Goal: Task Accomplishment & Management: Manage account settings

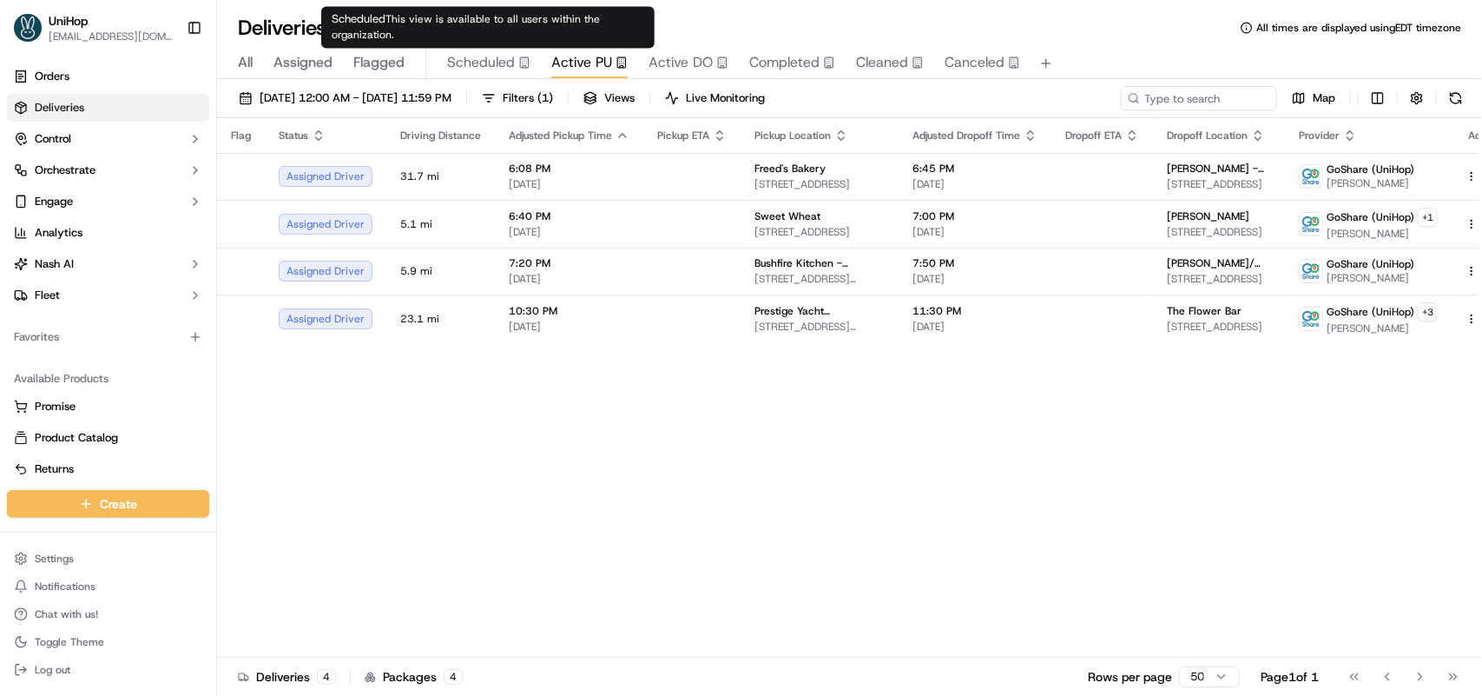
click at [505, 66] on span "Scheduled" at bounding box center [481, 62] width 68 height 21
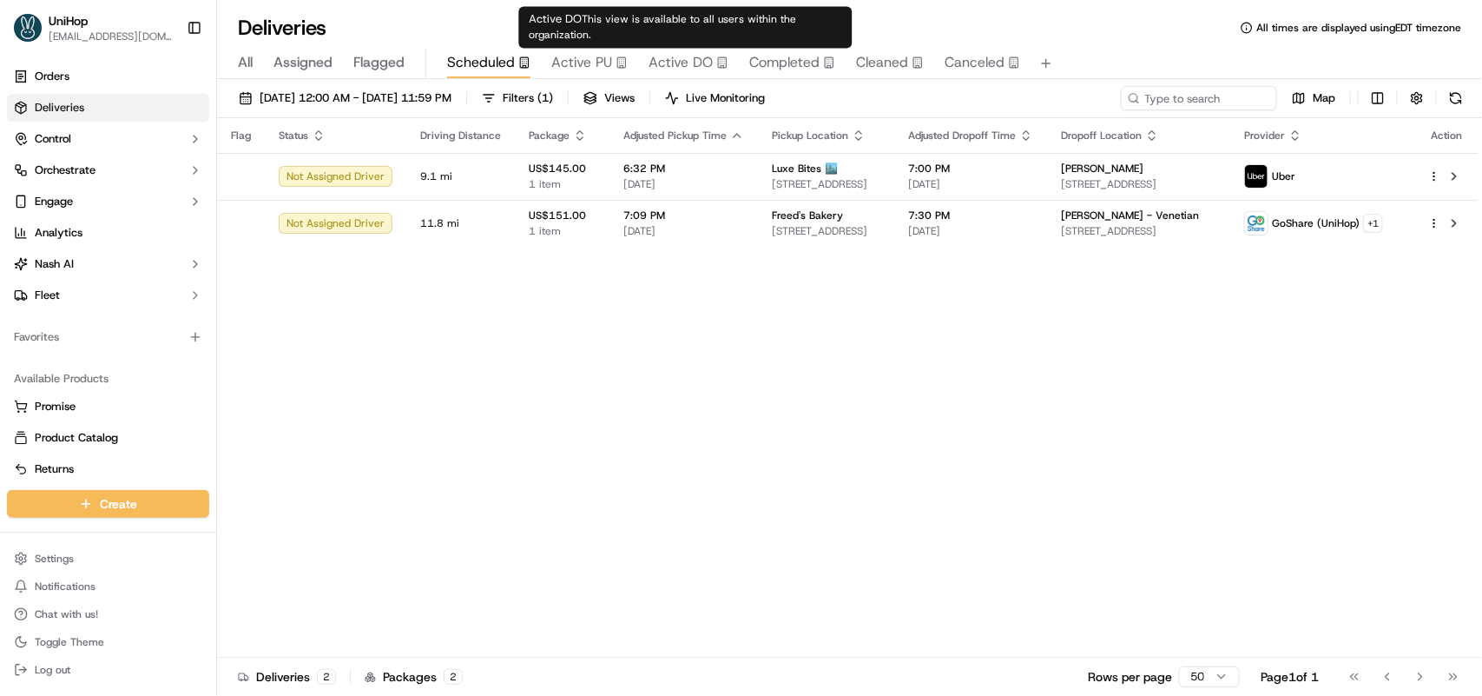
click at [676, 67] on span "Active DO" at bounding box center [681, 62] width 64 height 21
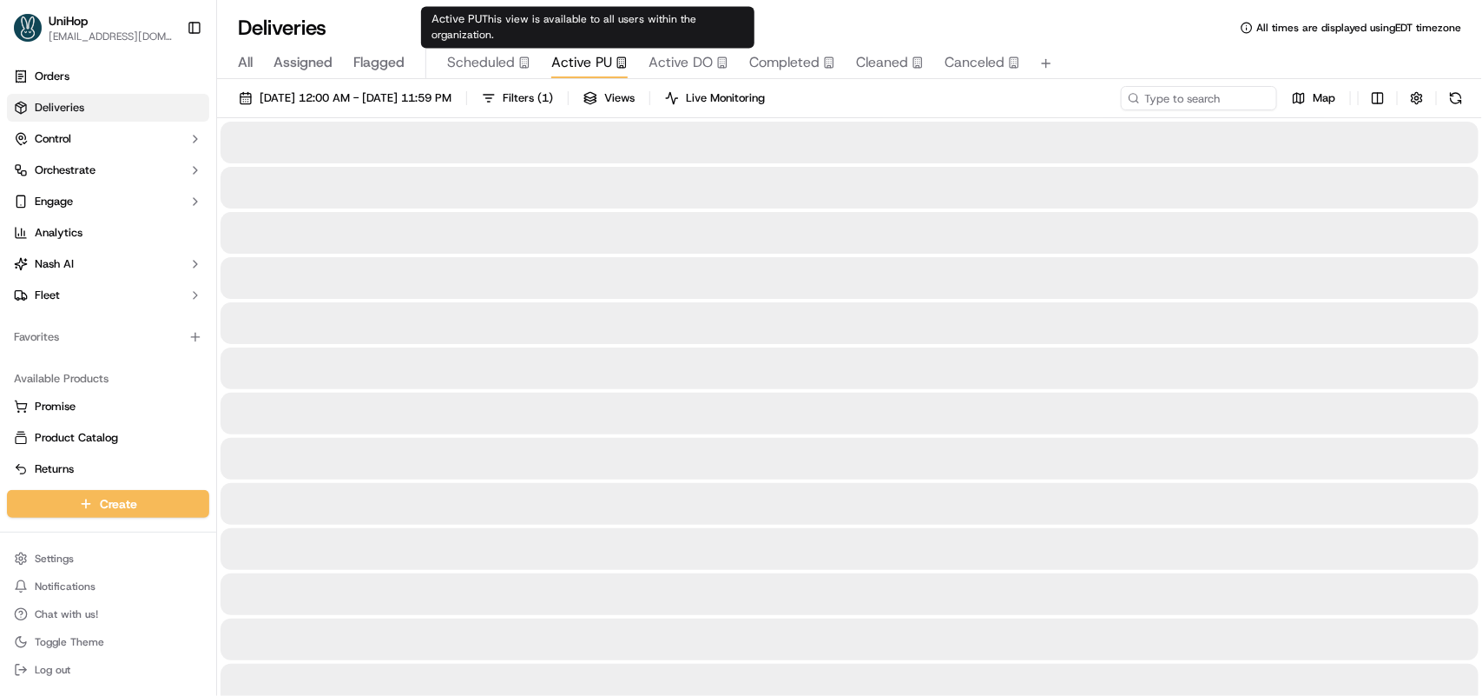
click at [579, 62] on span "Active PU" at bounding box center [581, 62] width 61 height 21
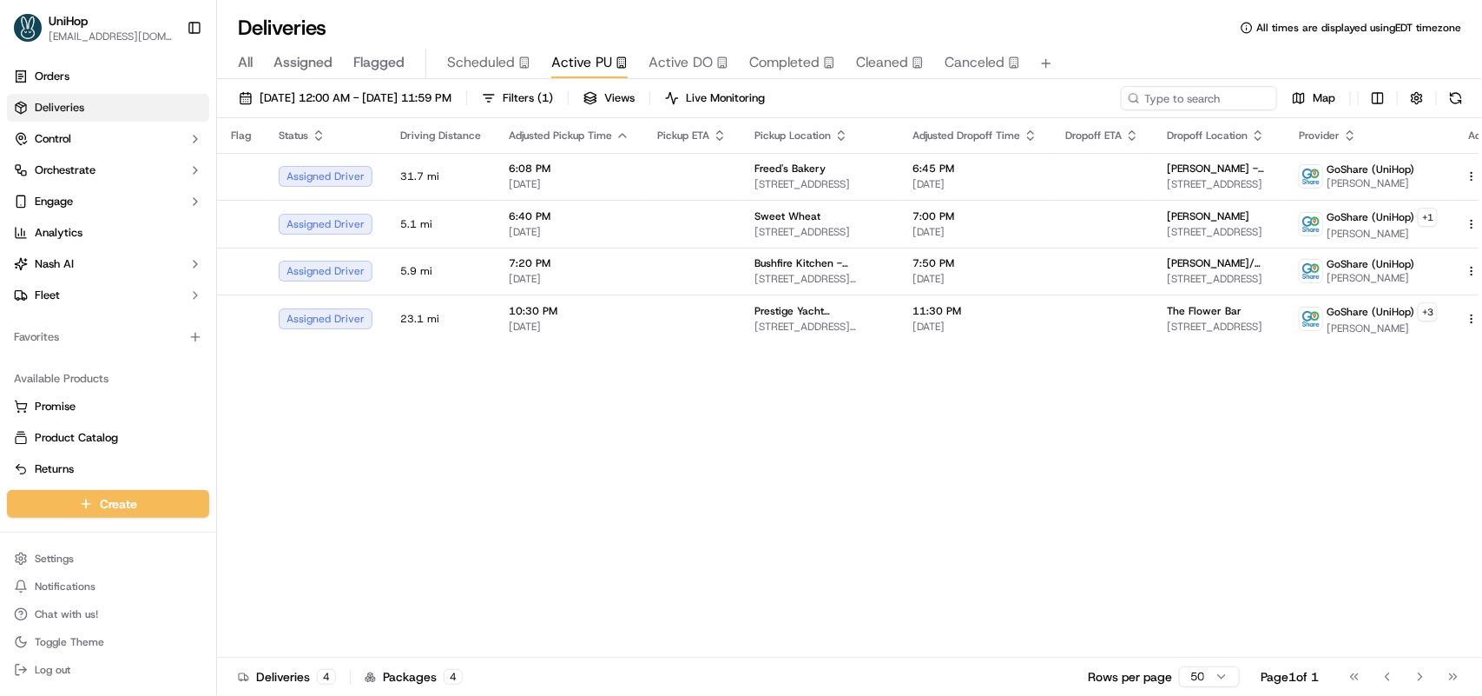
click at [835, 432] on div "Flag Status Driving Distance Adjusted Pickup Time Pickup ETA Pickup Location Ad…" at bounding box center [866, 387] width 1299 height 539
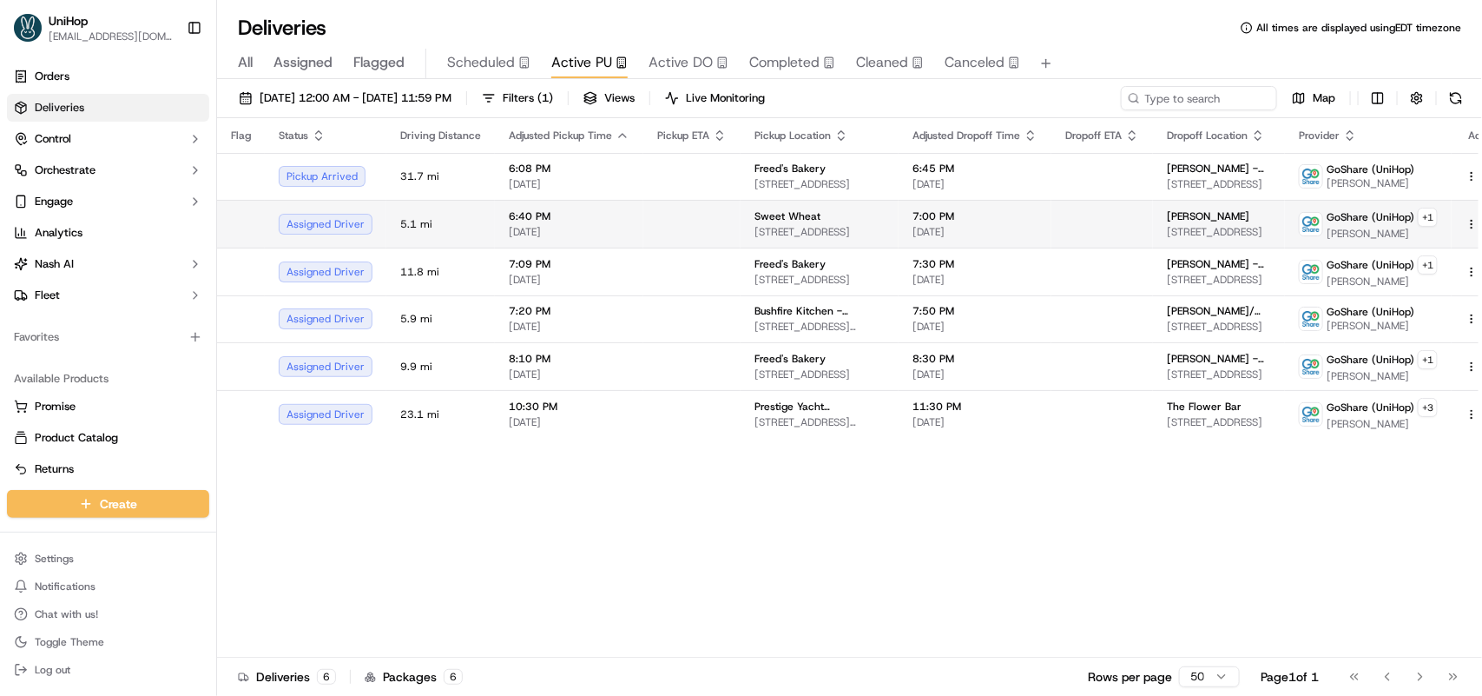
click at [677, 232] on td at bounding box center [691, 224] width 97 height 48
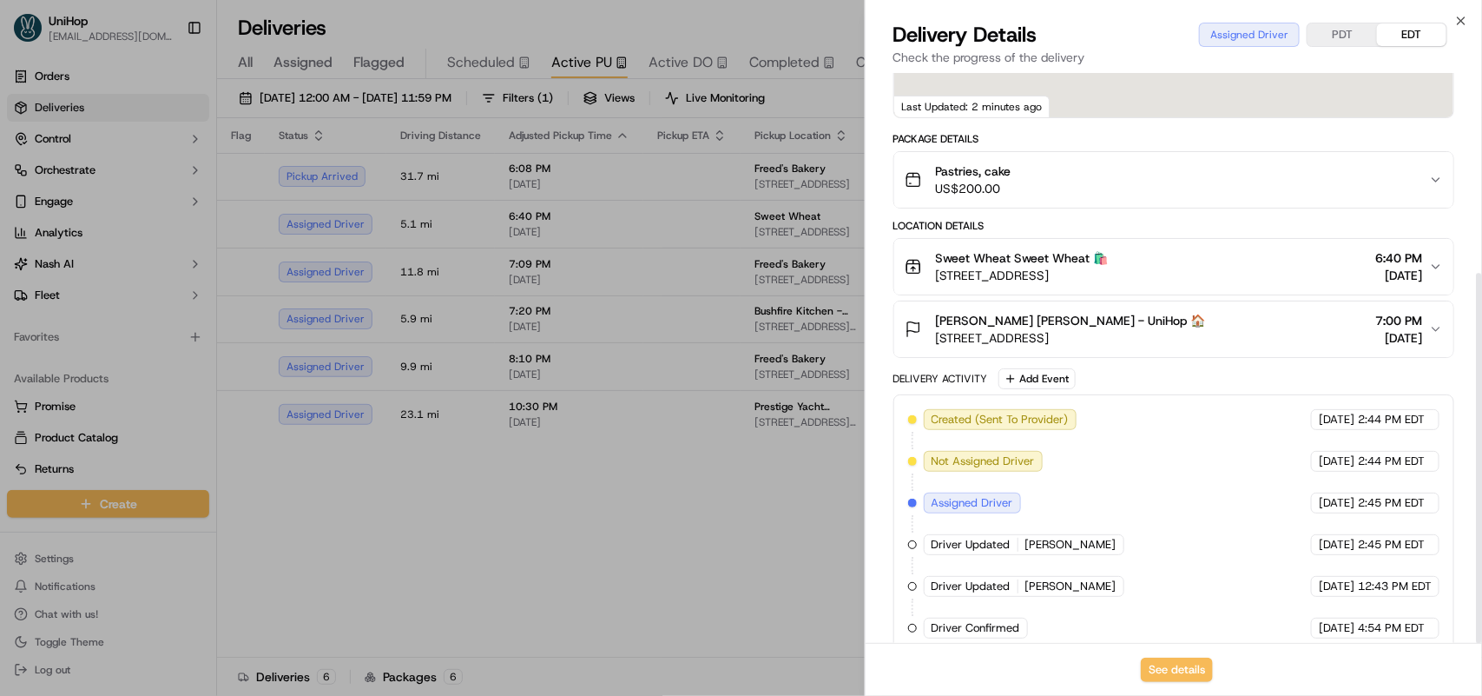
scroll to position [308, 0]
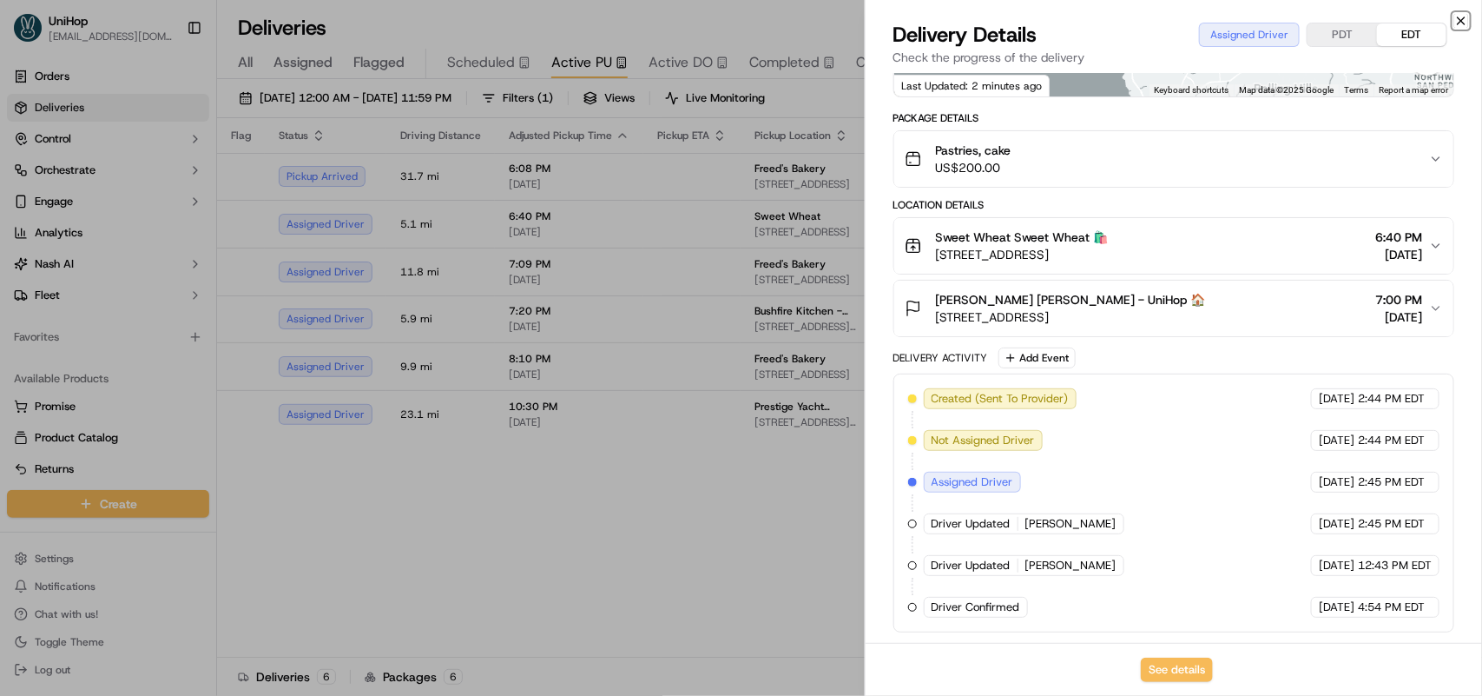
click at [1468, 20] on icon "button" at bounding box center [1462, 21] width 14 height 14
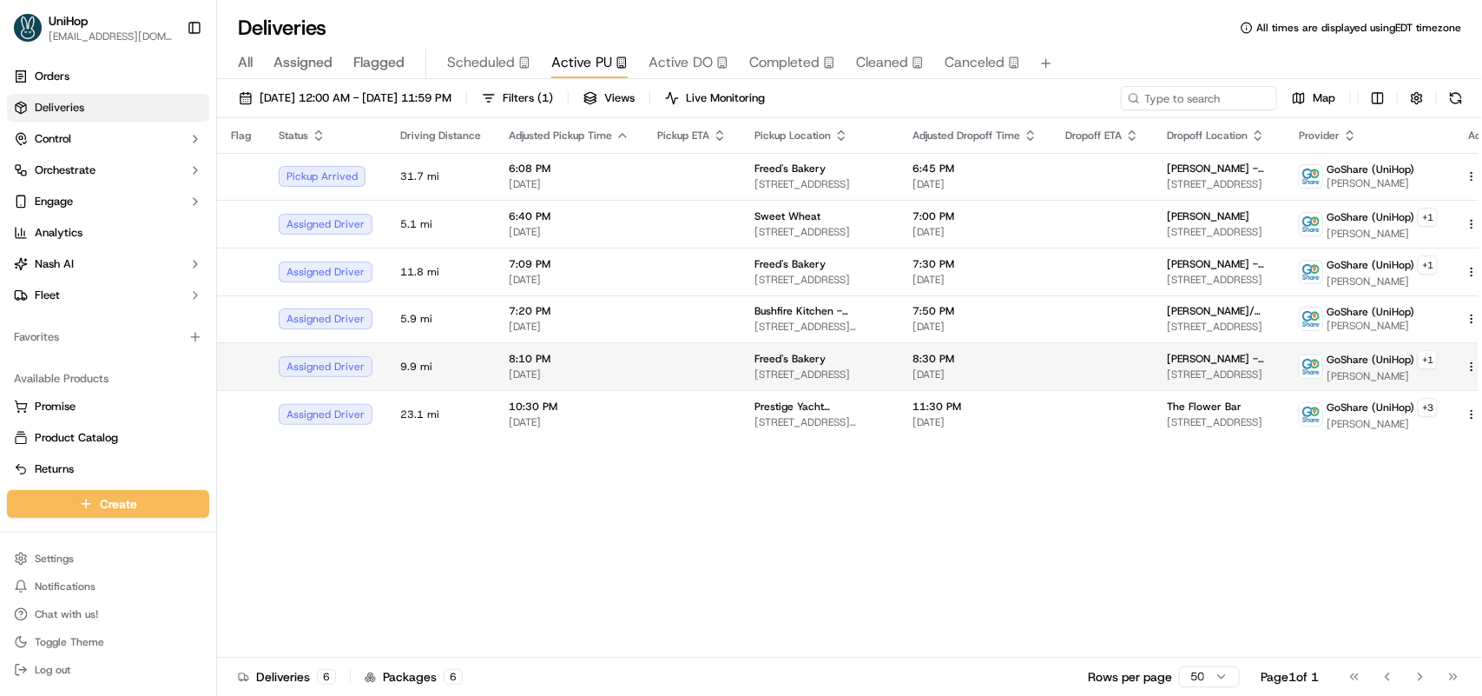
click at [944, 359] on span "8:30 PM" at bounding box center [975, 359] width 125 height 14
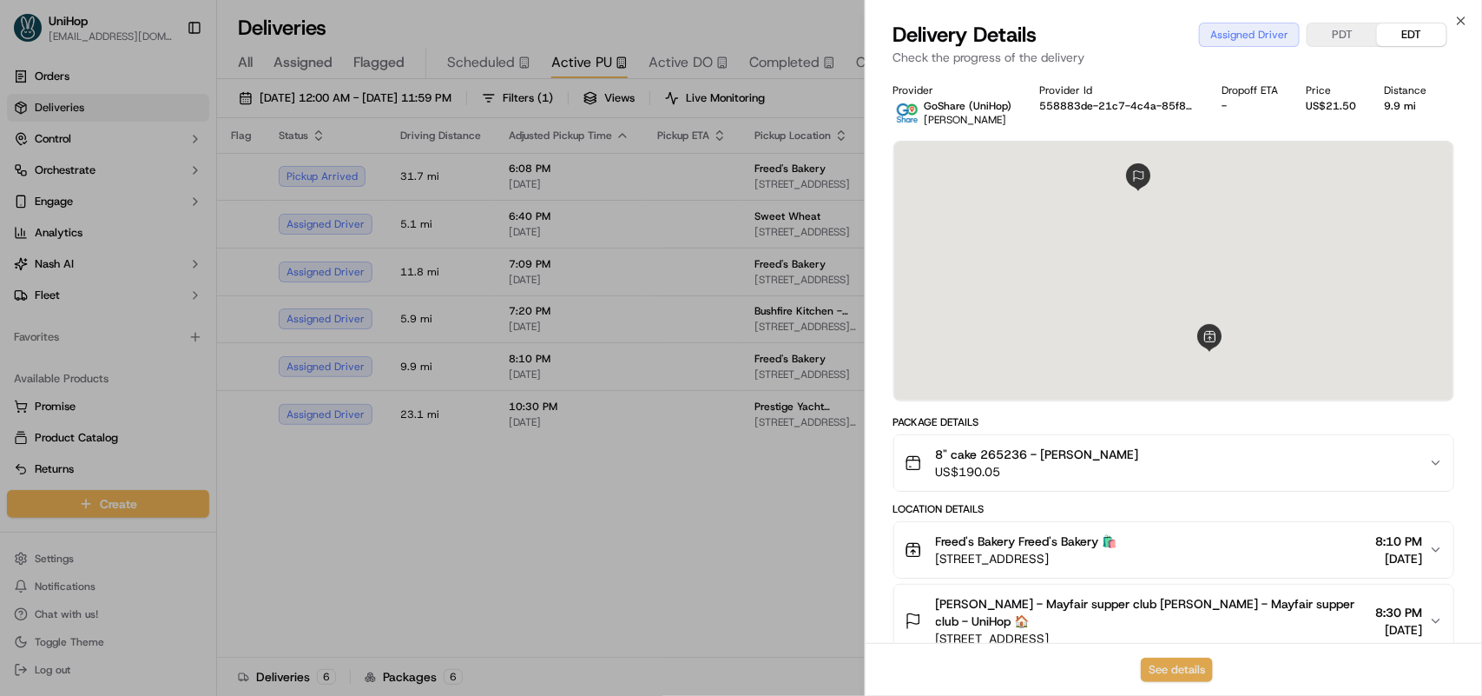
click at [1171, 661] on button "See details" at bounding box center [1177, 669] width 72 height 24
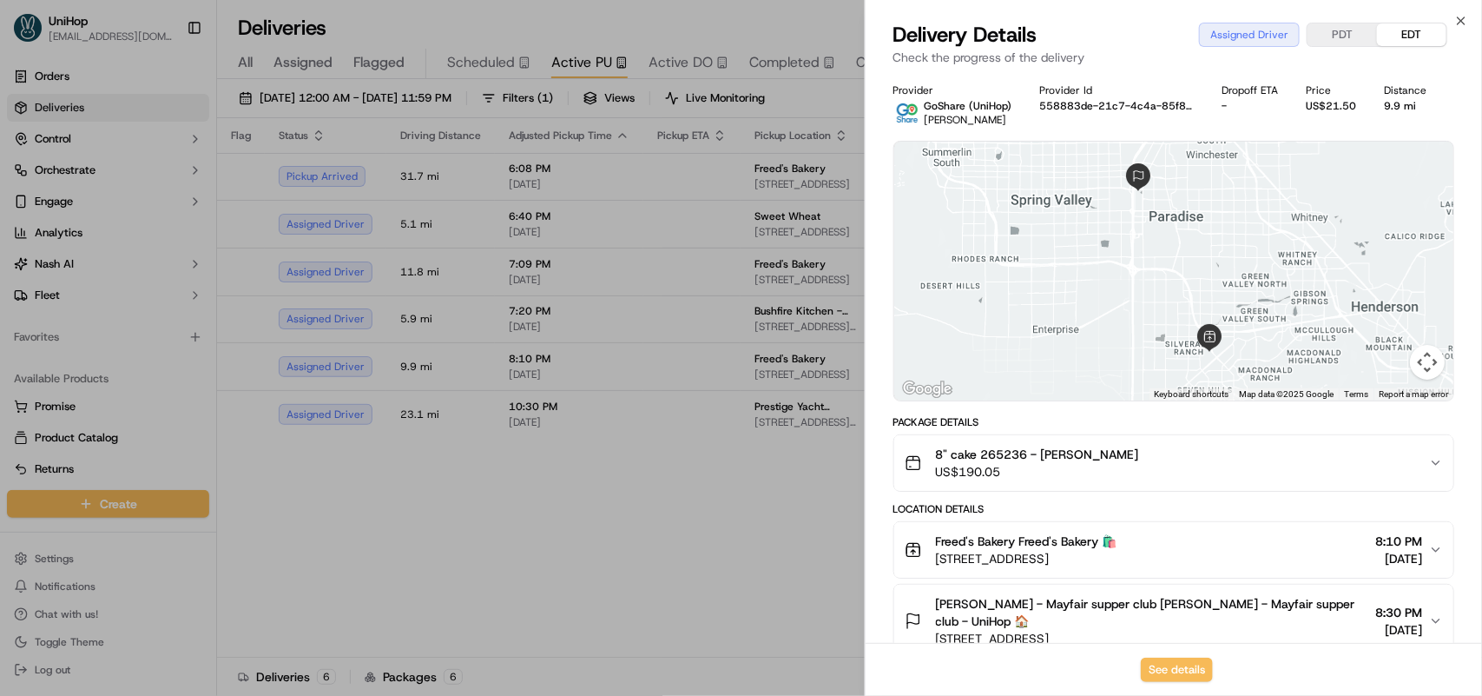
drag, startPoint x: 1452, startPoint y: 1, endPoint x: 689, endPoint y: 458, distance: 889.6
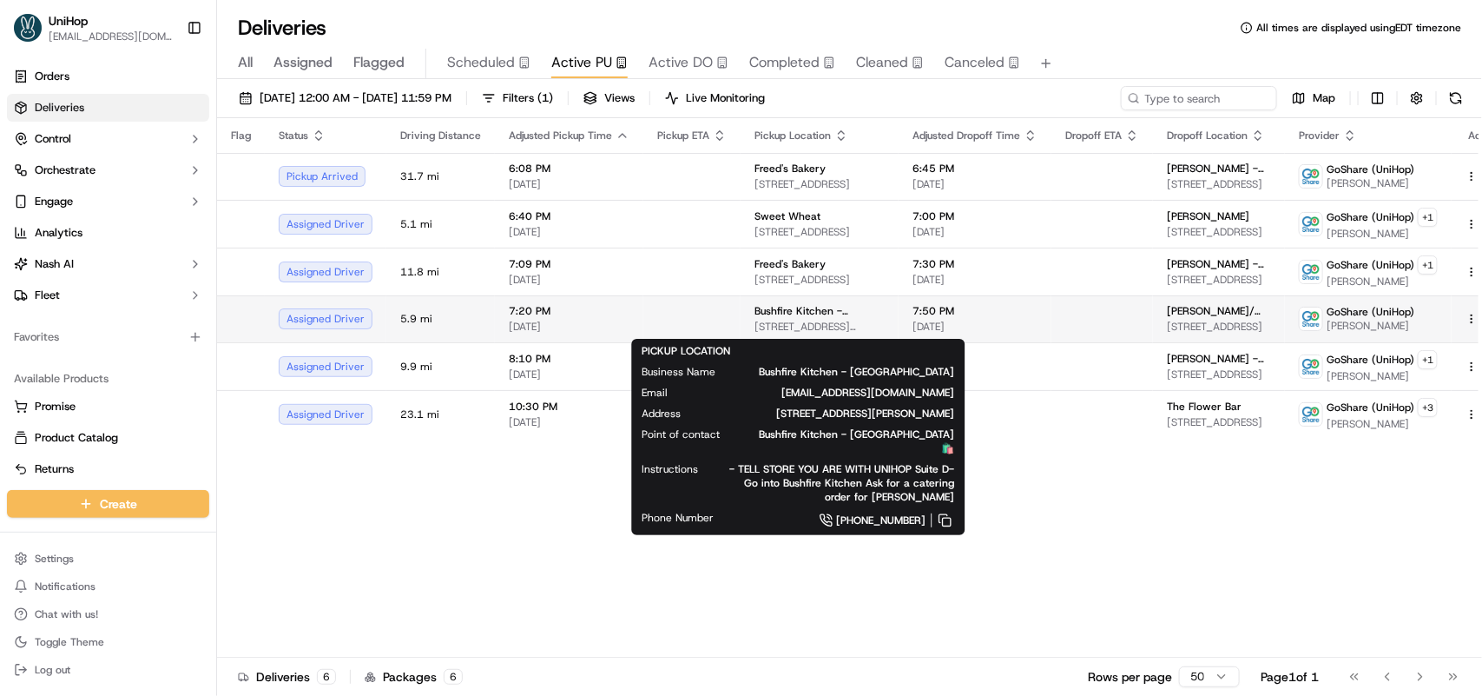
click at [786, 315] on span "Bushfire Kitchen - Mission Viejo" at bounding box center [820, 311] width 130 height 14
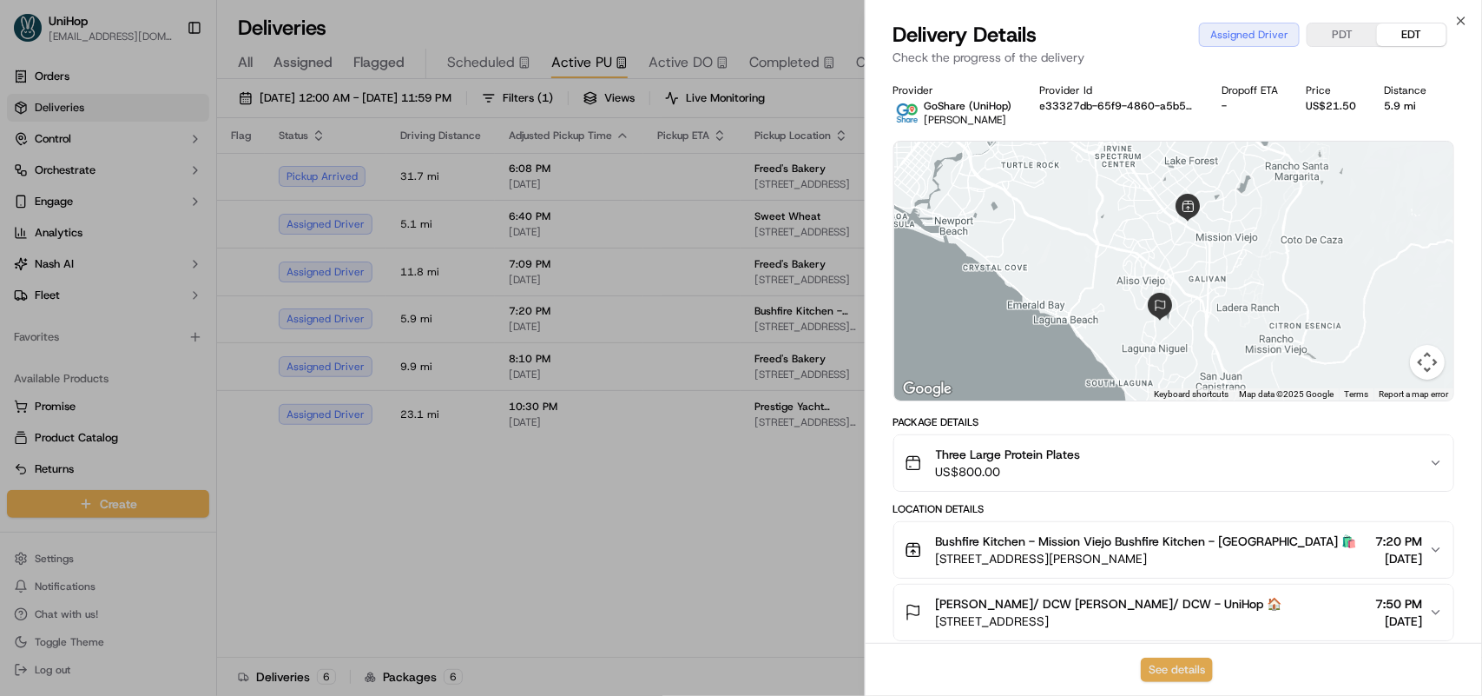
click at [1175, 661] on button "See details" at bounding box center [1177, 669] width 72 height 24
click at [1455, 26] on icon "button" at bounding box center [1462, 21] width 14 height 14
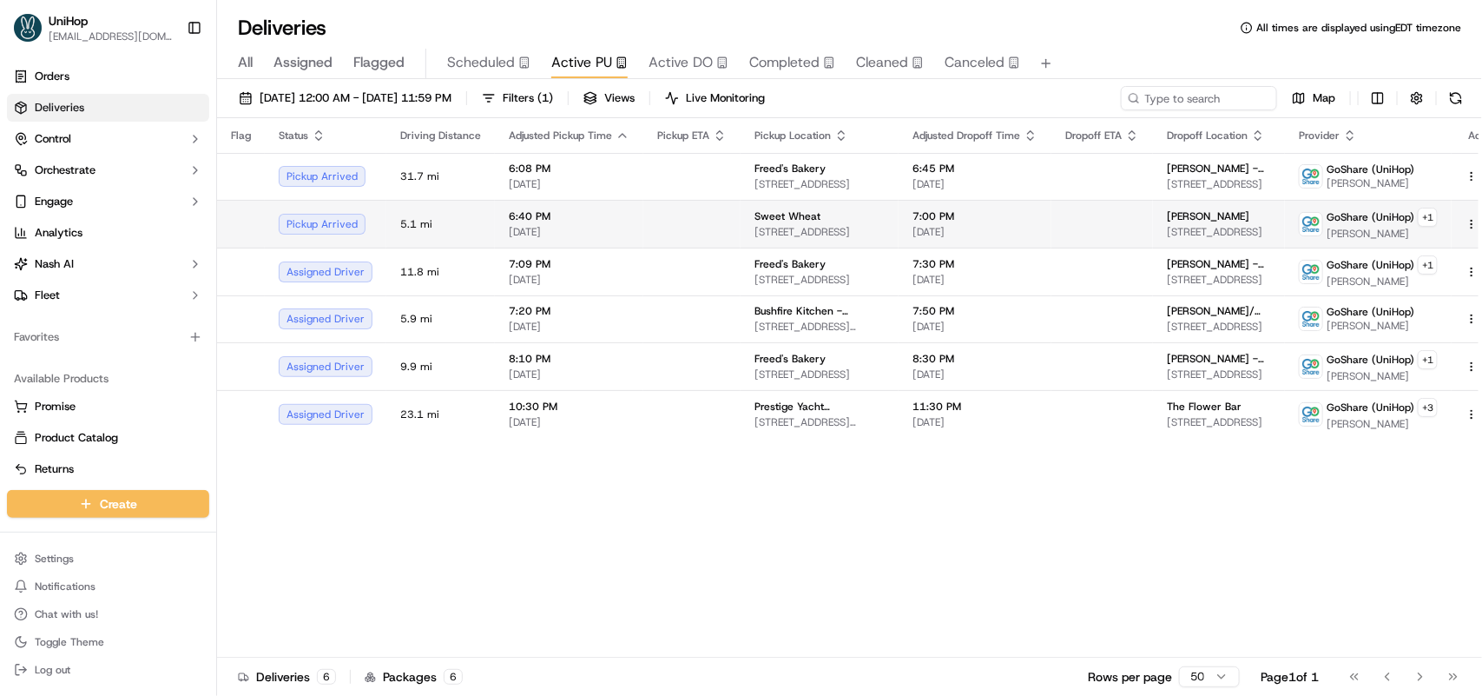
click at [671, 217] on td at bounding box center [691, 224] width 97 height 48
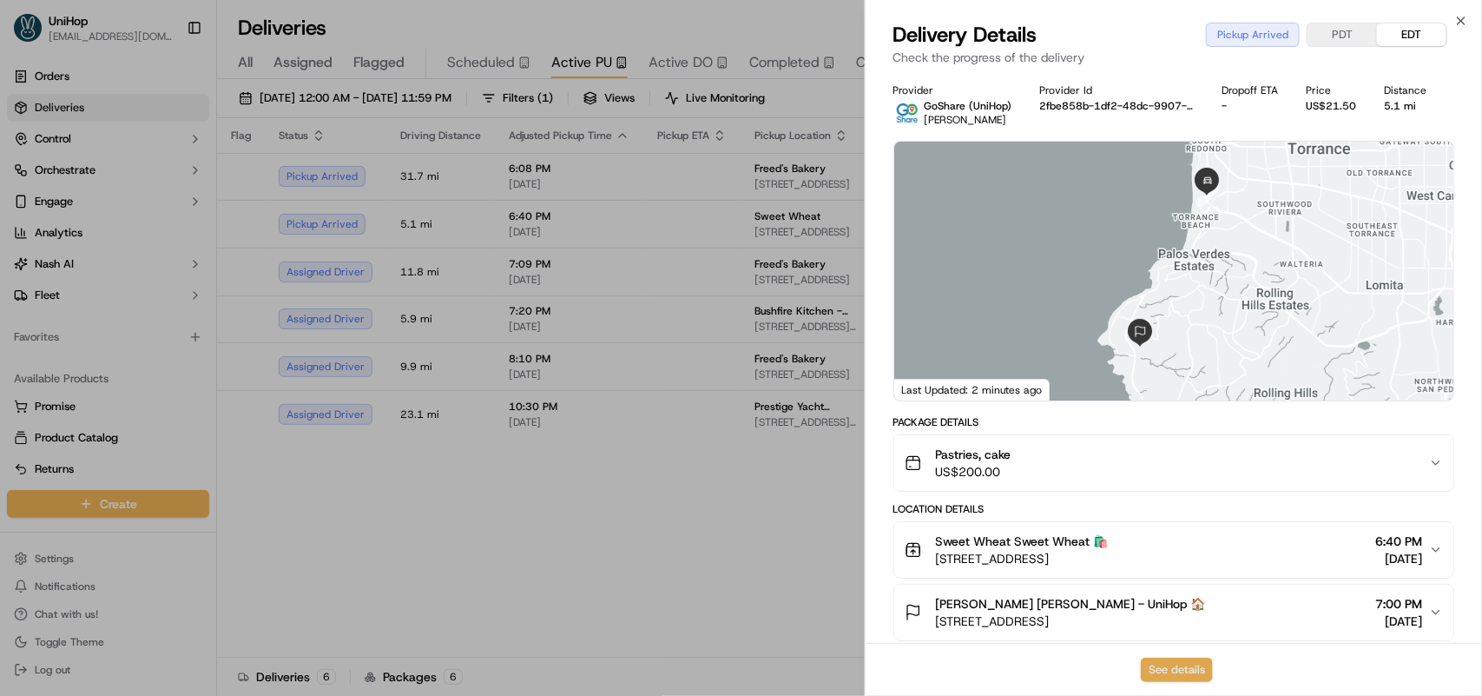
click at [1156, 662] on button "See details" at bounding box center [1177, 669] width 72 height 24
click at [1456, 20] on icon "button" at bounding box center [1462, 21] width 14 height 14
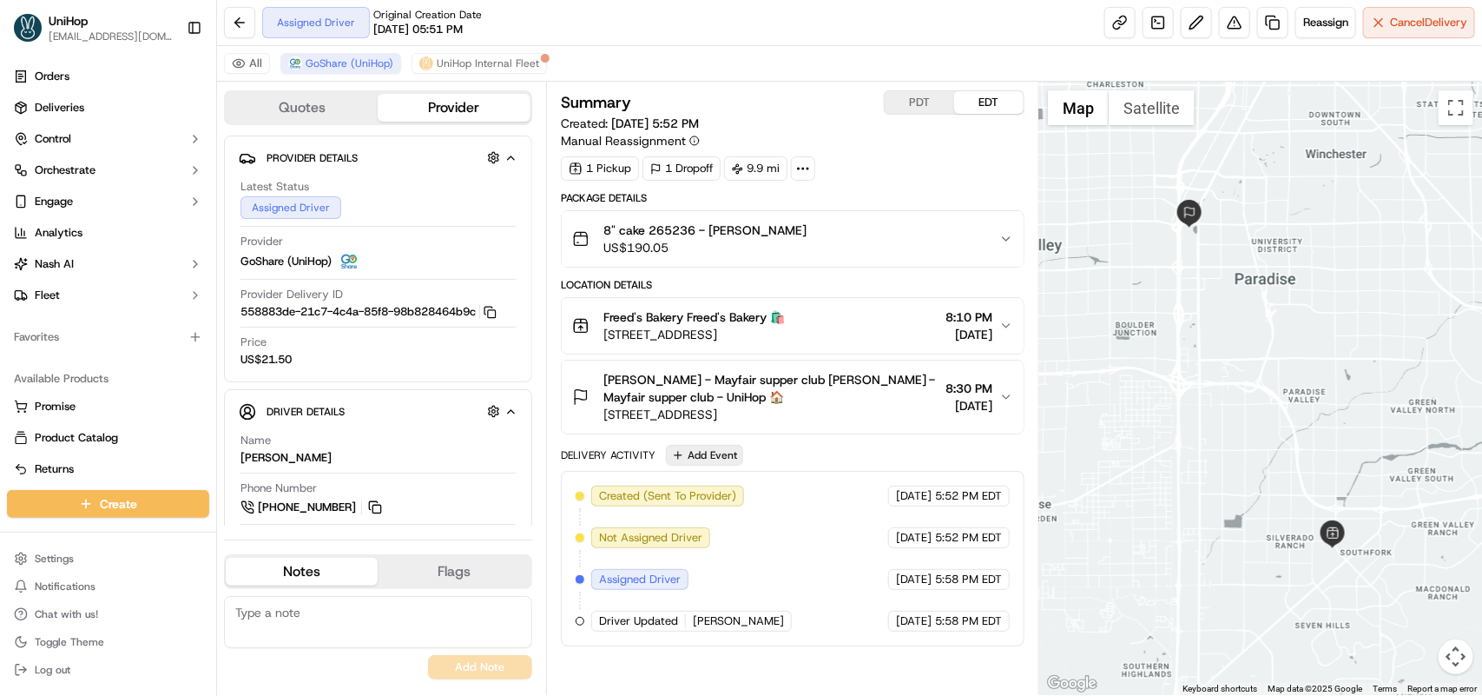
click at [704, 459] on button "Add Event" at bounding box center [704, 455] width 77 height 21
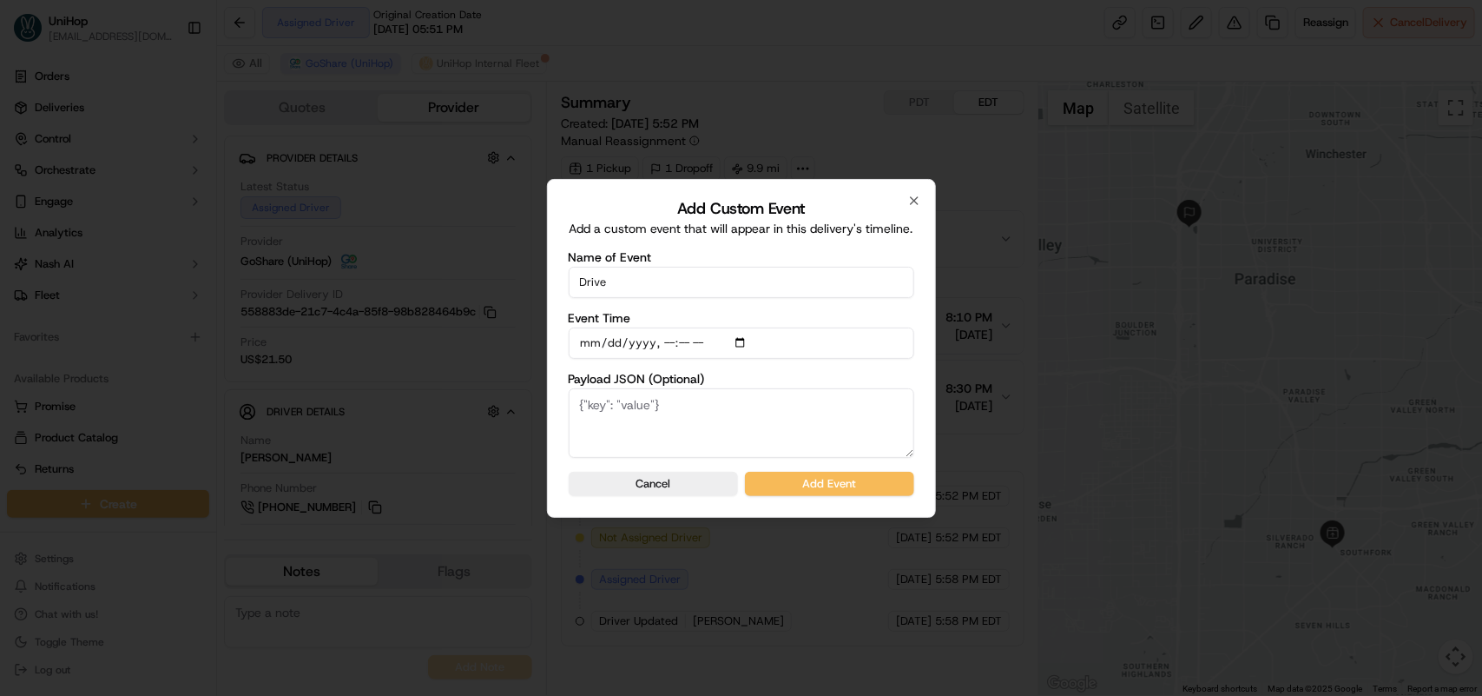
type input "Driver confirmed"
click at [795, 483] on button "Add Event" at bounding box center [829, 484] width 169 height 24
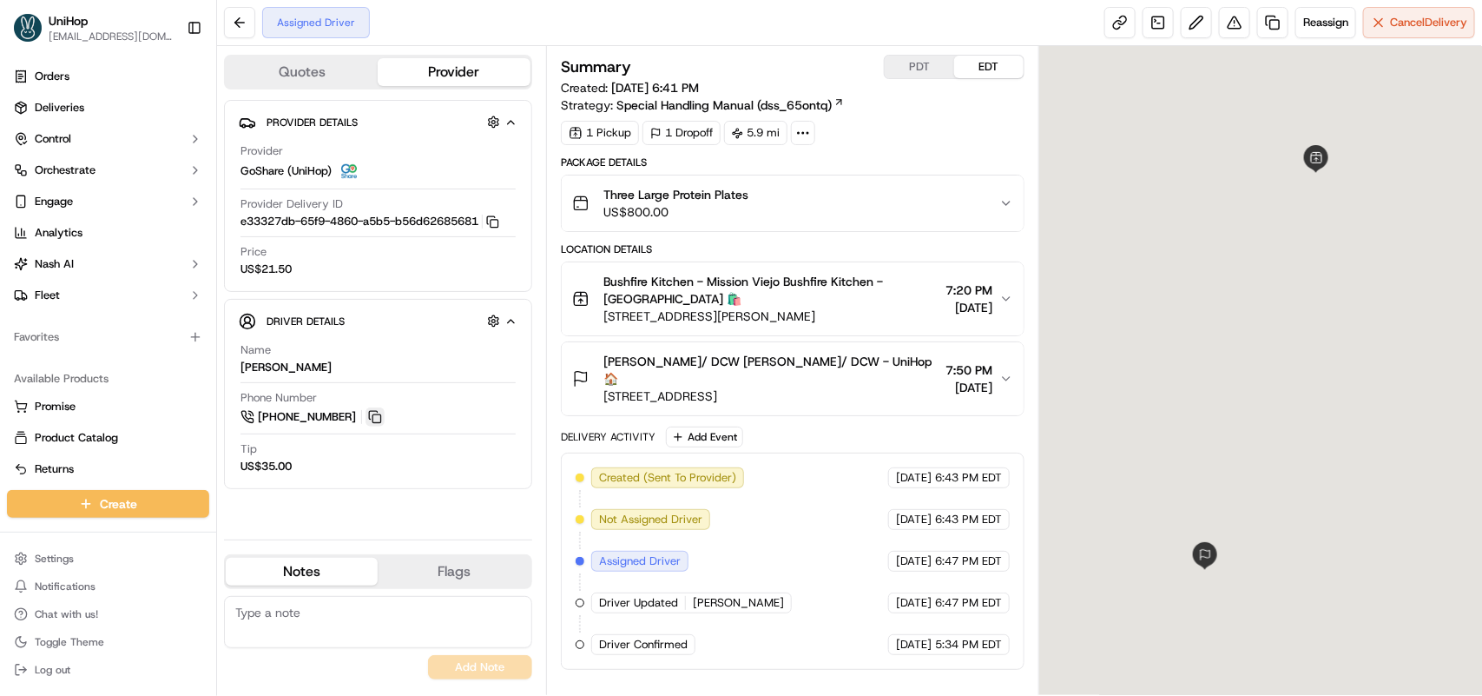
click at [371, 417] on button at bounding box center [375, 416] width 19 height 19
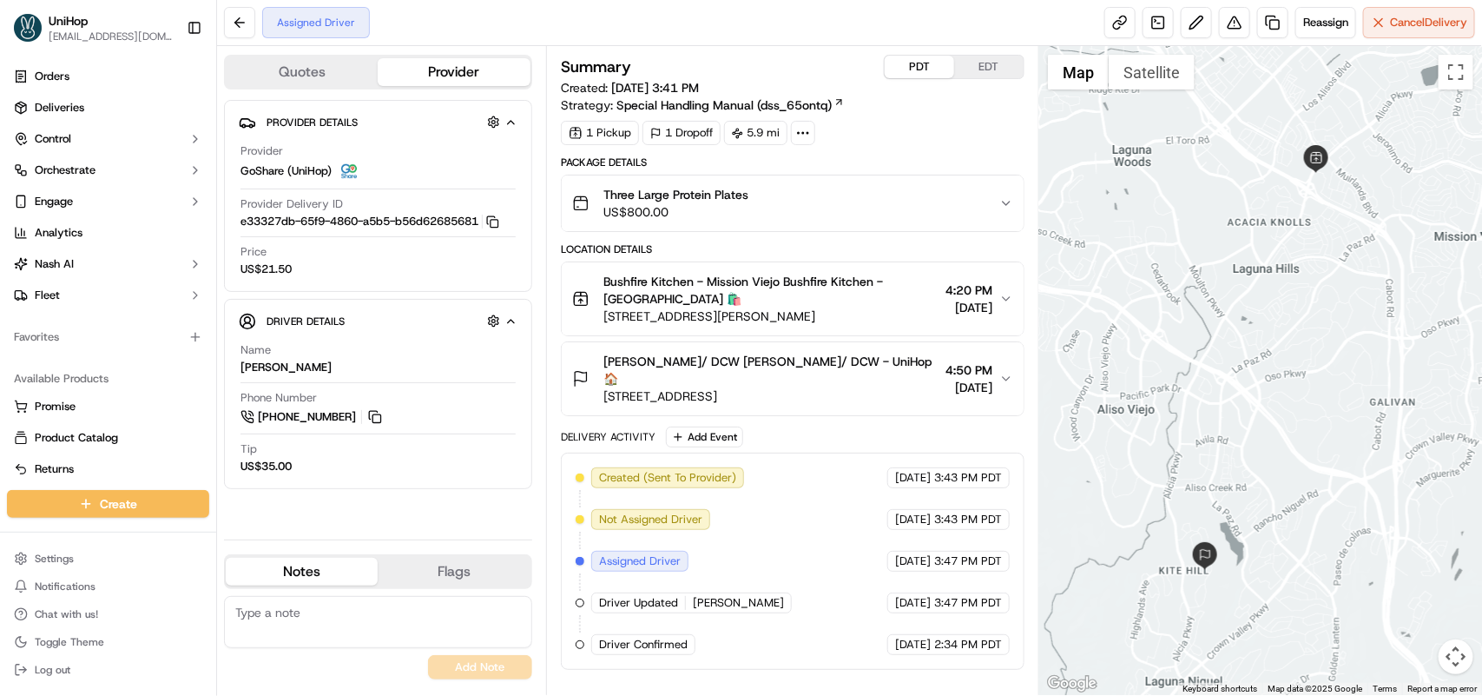
click at [914, 72] on button "PDT" at bounding box center [919, 67] width 69 height 23
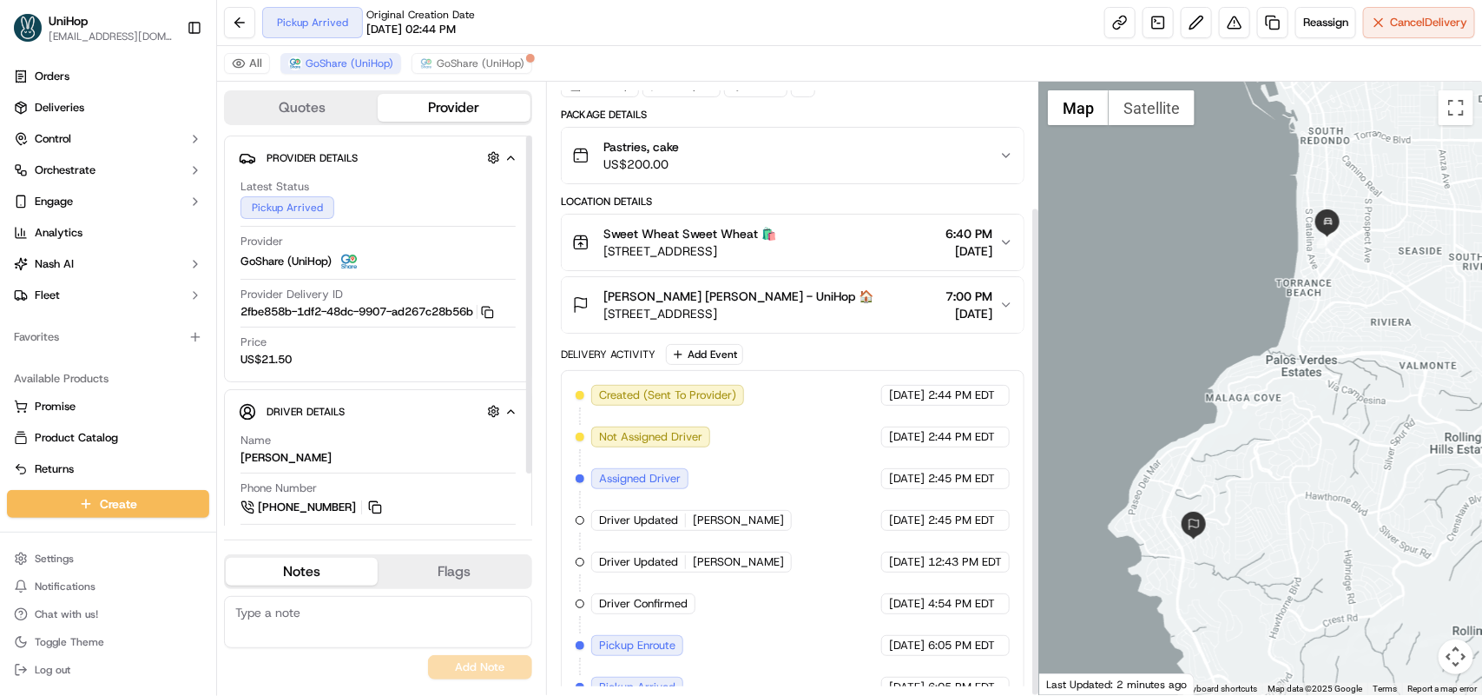
scroll to position [156, 0]
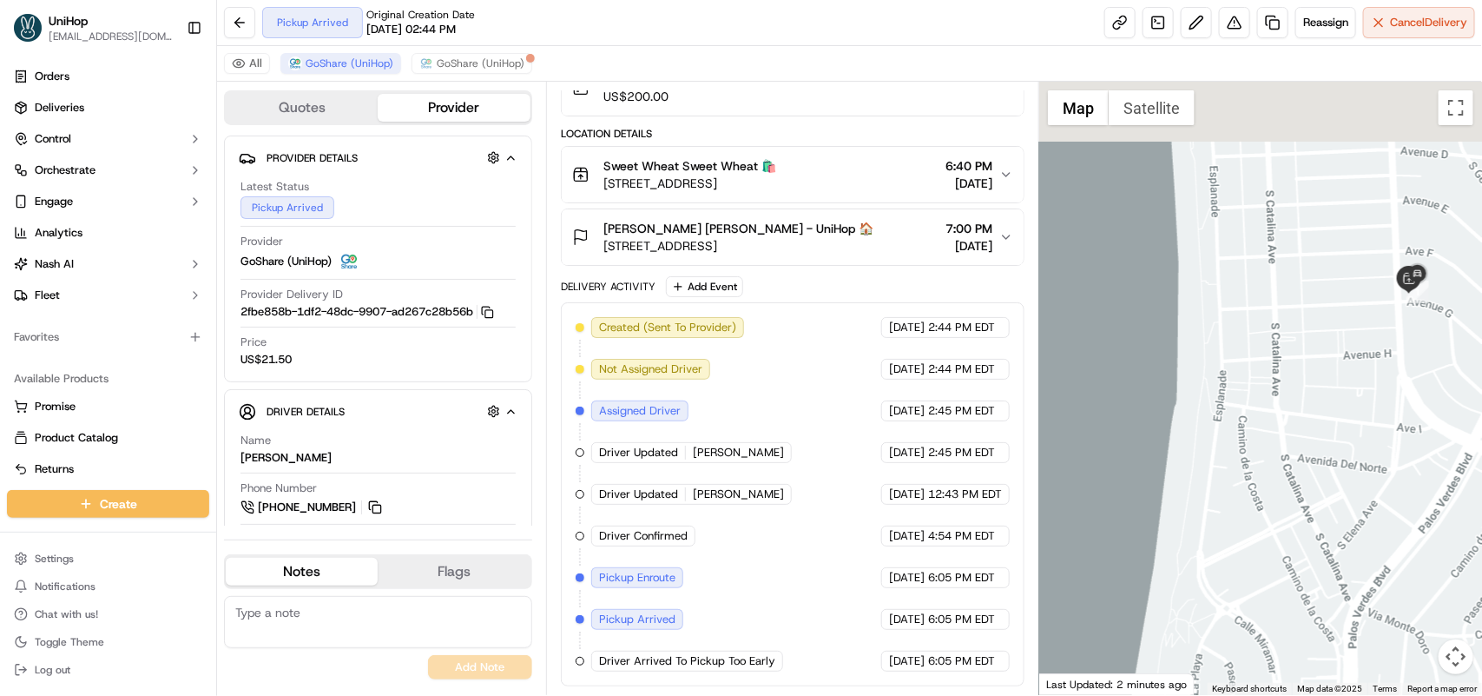
drag, startPoint x: 1395, startPoint y: 148, endPoint x: 1370, endPoint y: 354, distance: 208.1
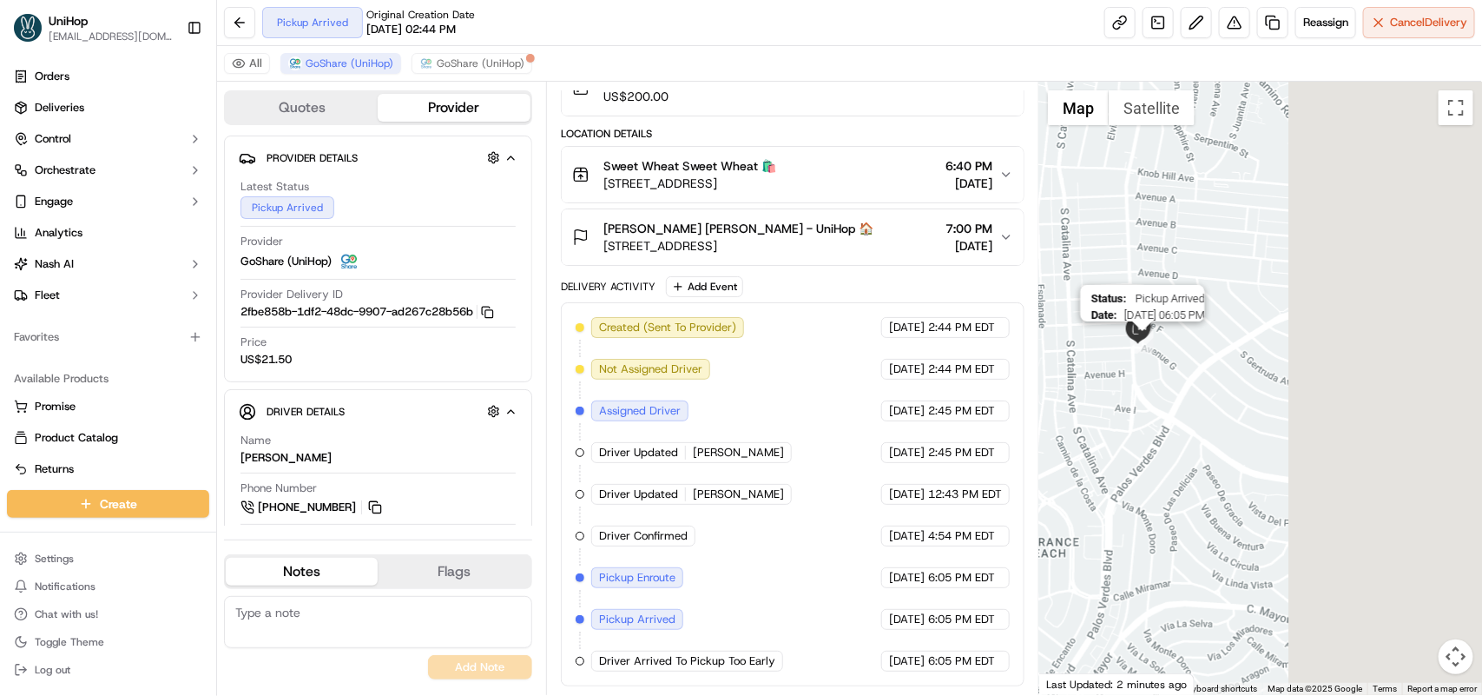
drag, startPoint x: 1401, startPoint y: 320, endPoint x: 1134, endPoint y: 346, distance: 267.9
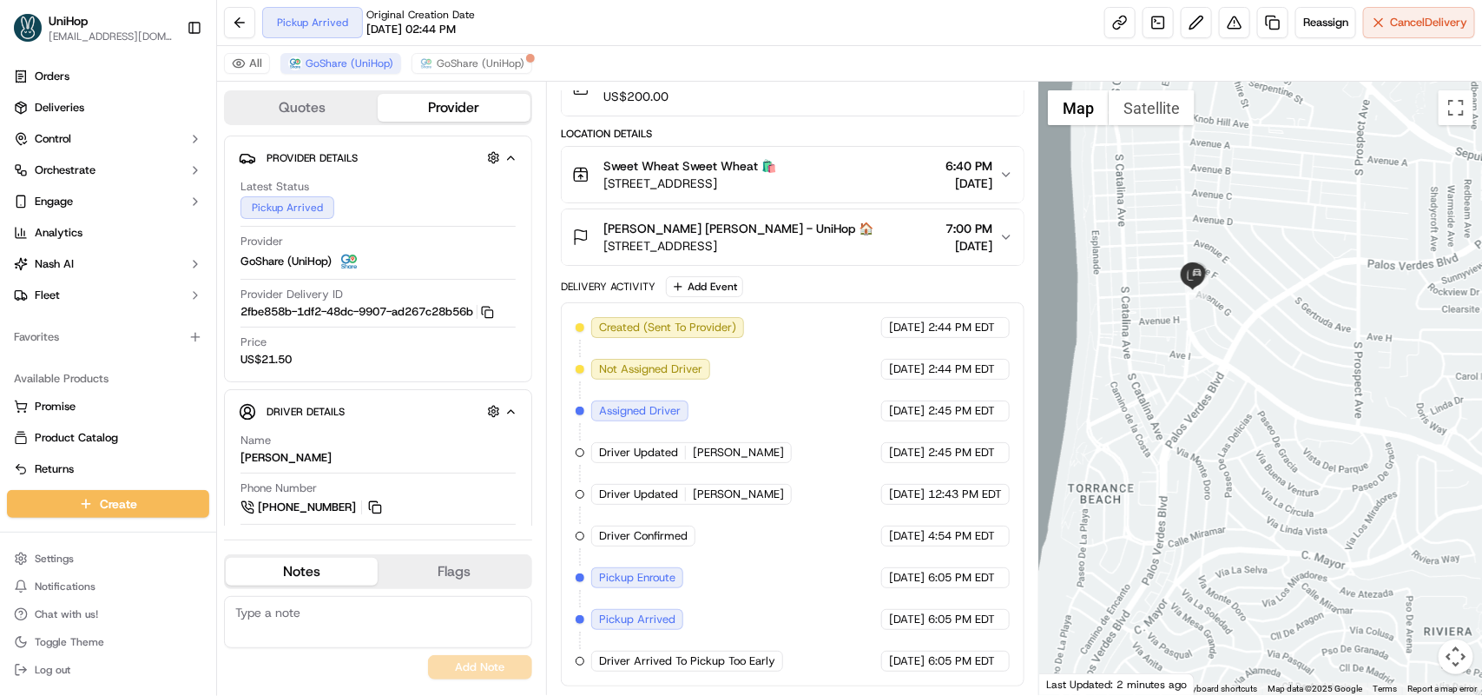
drag, startPoint x: 1161, startPoint y: 341, endPoint x: 1283, endPoint y: 341, distance: 121.6
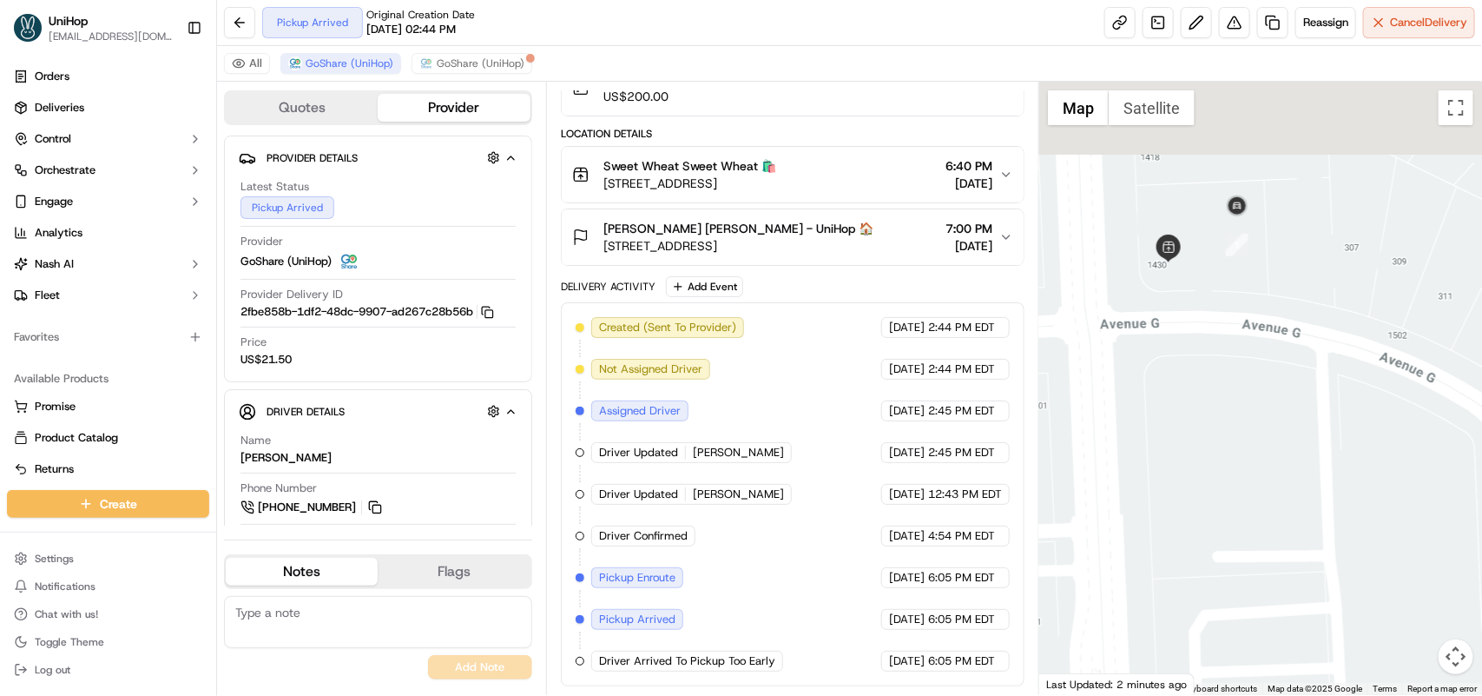
drag, startPoint x: 1211, startPoint y: 184, endPoint x: 1213, endPoint y: 270, distance: 86.0
click at [1213, 270] on div at bounding box center [1260, 388] width 443 height 613
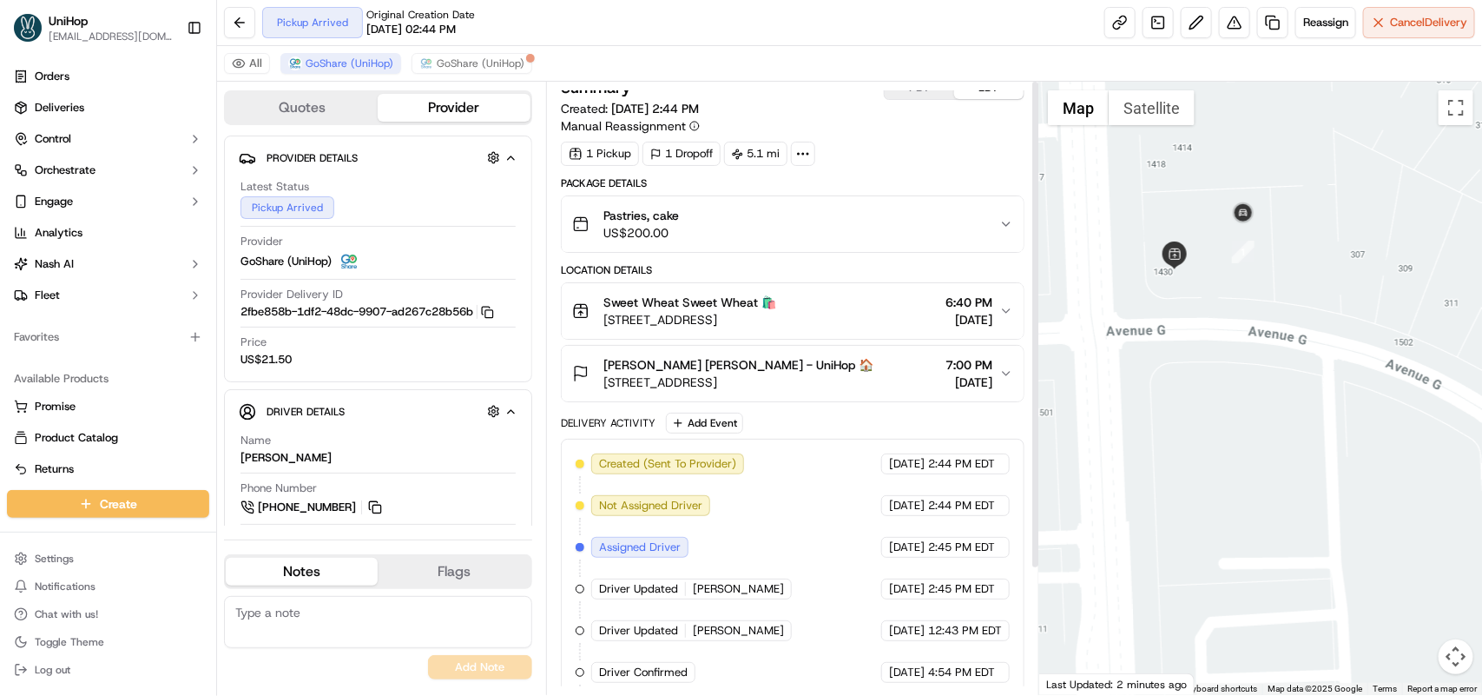
scroll to position [0, 0]
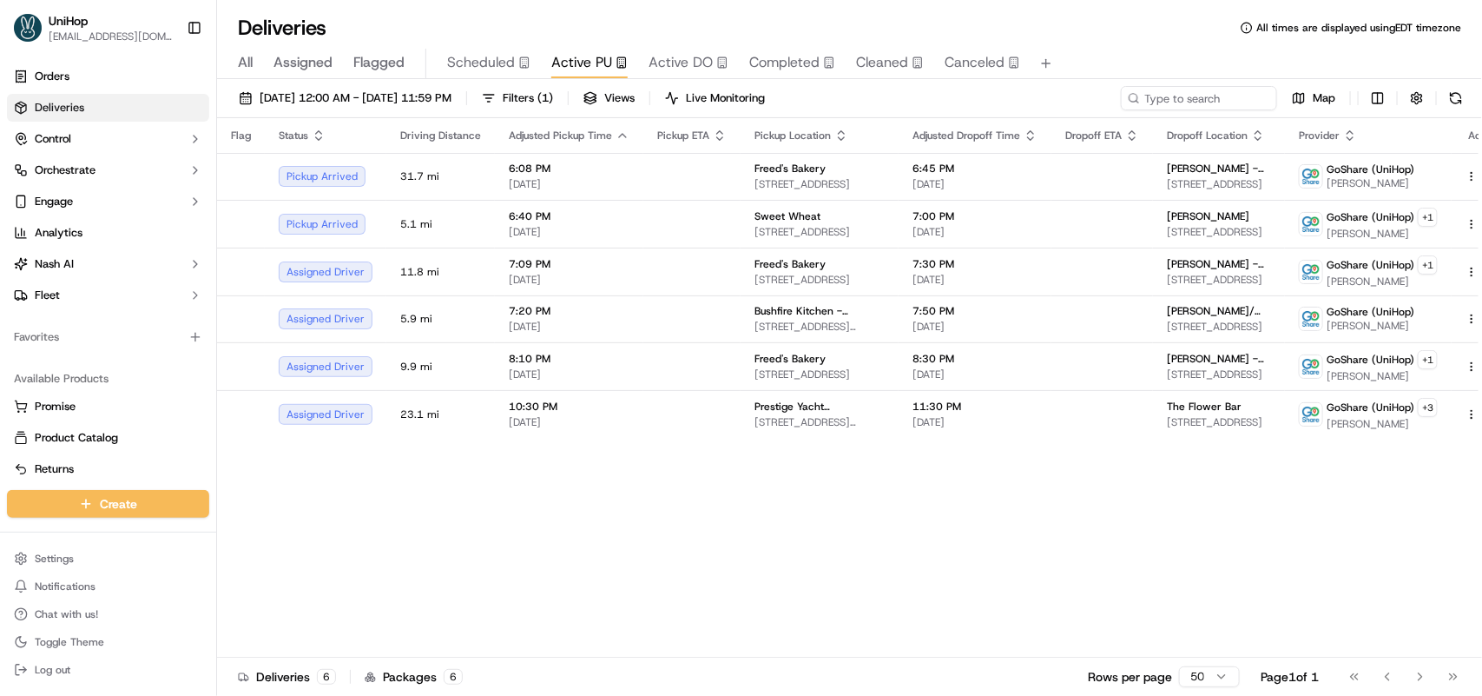
click at [678, 470] on div "Flag Status Driving Distance Adjusted Pickup Time Pickup ETA Pickup Location Ad…" at bounding box center [866, 387] width 1299 height 539
click at [677, 471] on div "Flag Status Driving Distance Adjusted Pickup Time Pickup ETA Pickup Location Ad…" at bounding box center [866, 387] width 1299 height 539
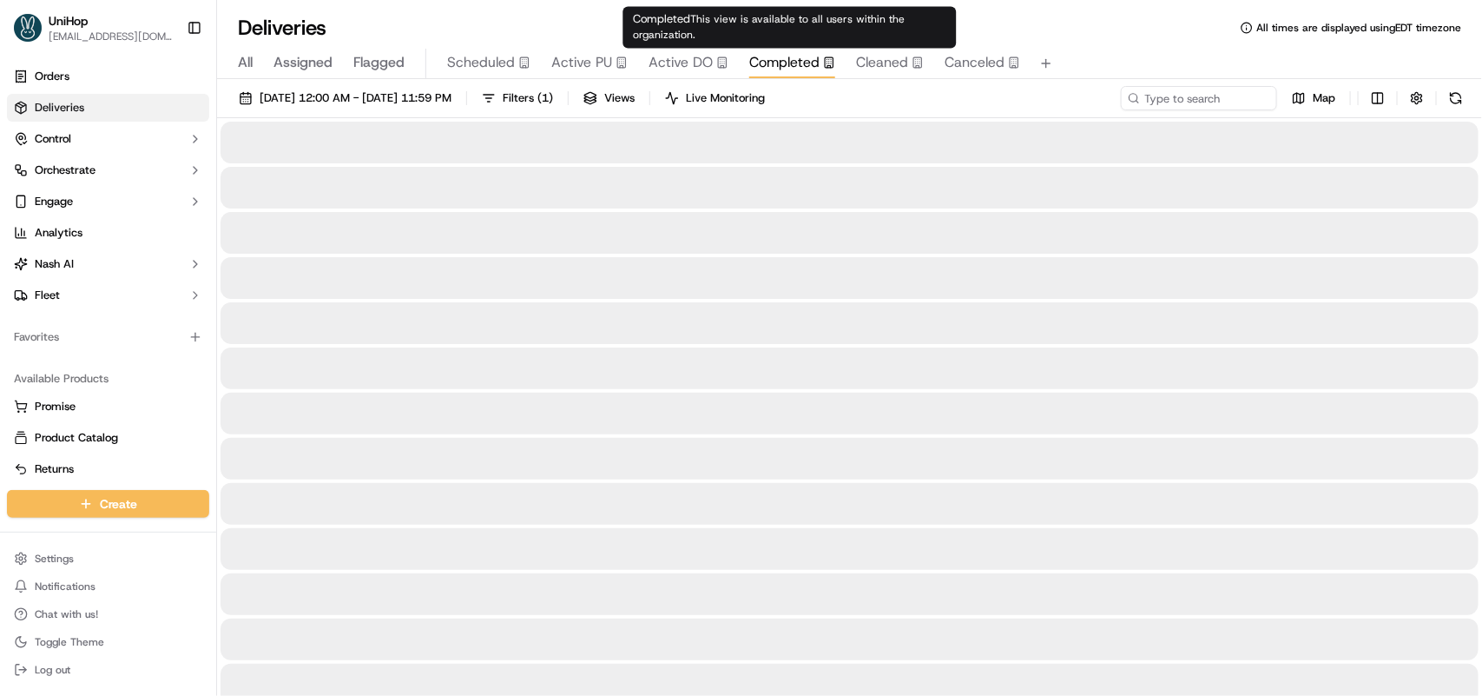
click at [764, 59] on span "Completed" at bounding box center [784, 62] width 70 height 21
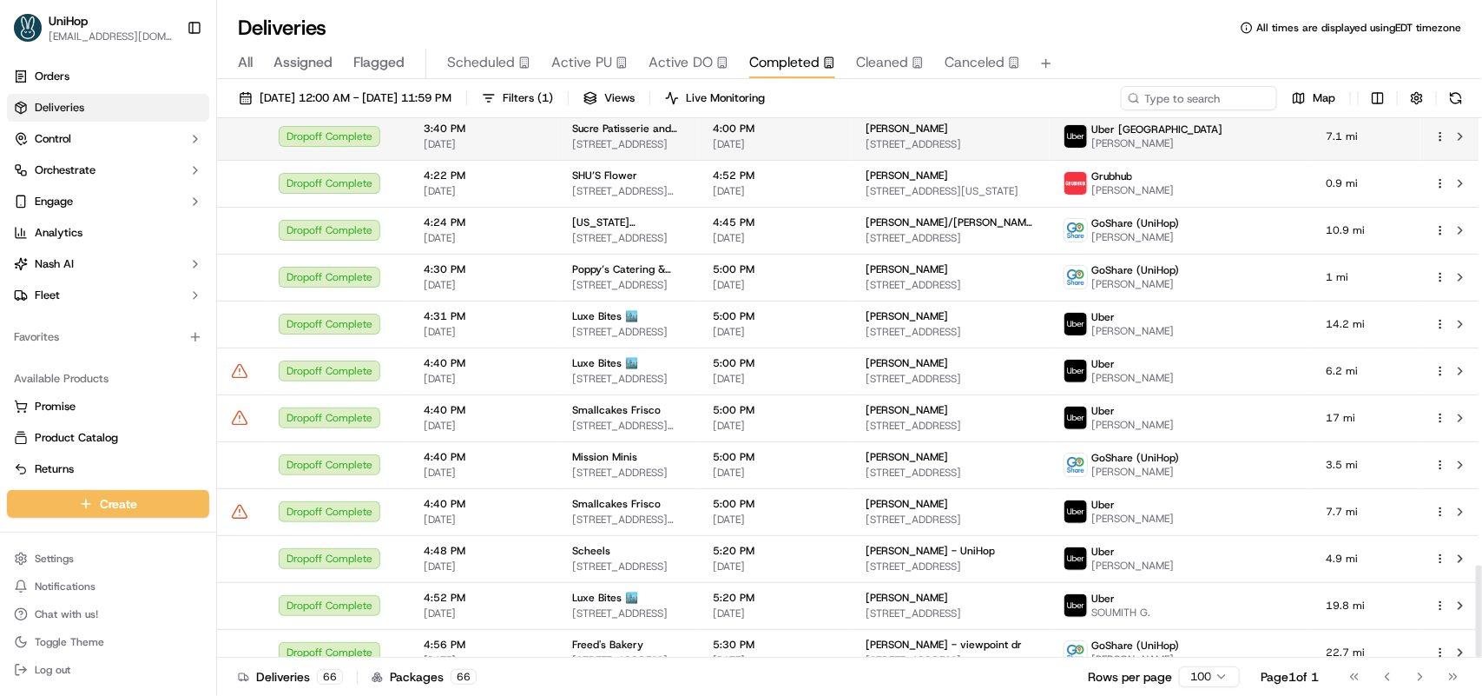
scroll to position [2606, 0]
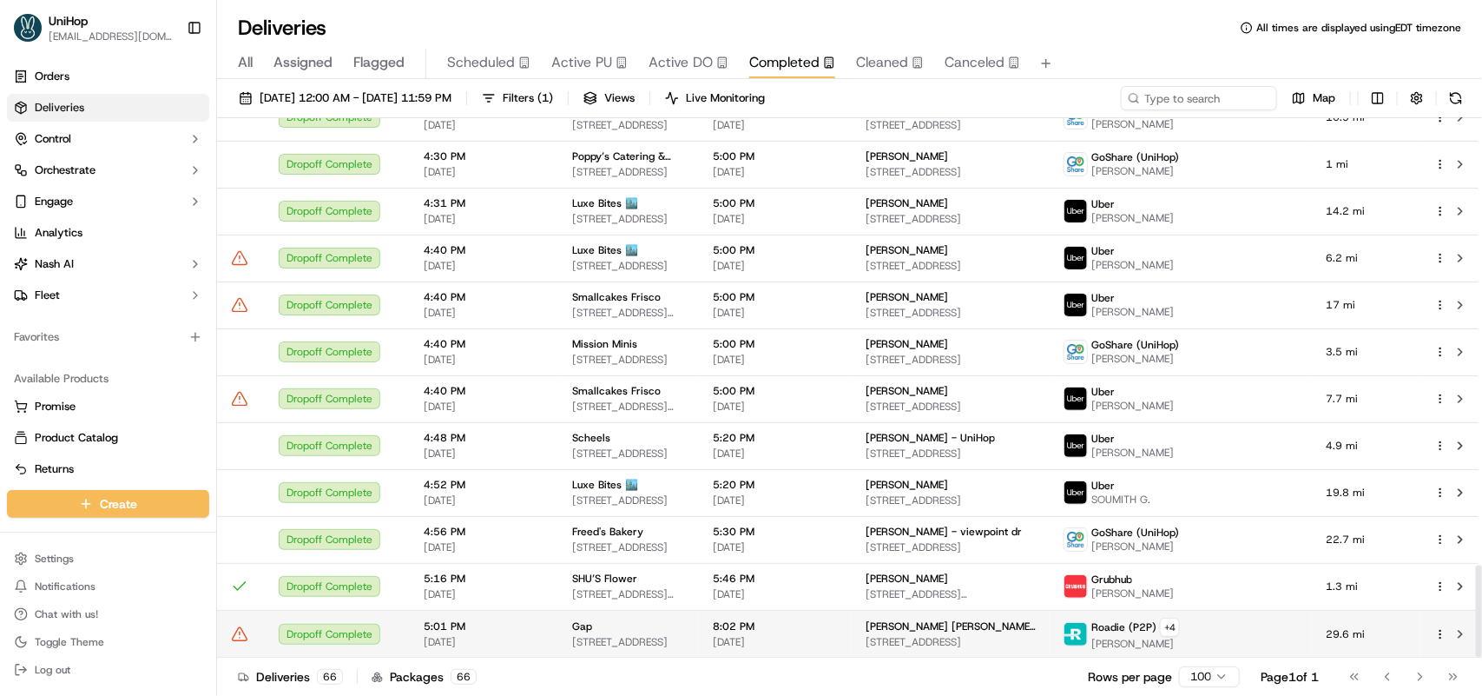
click at [545, 643] on td "5:01 PM Sep 20 2025" at bounding box center [484, 634] width 148 height 48
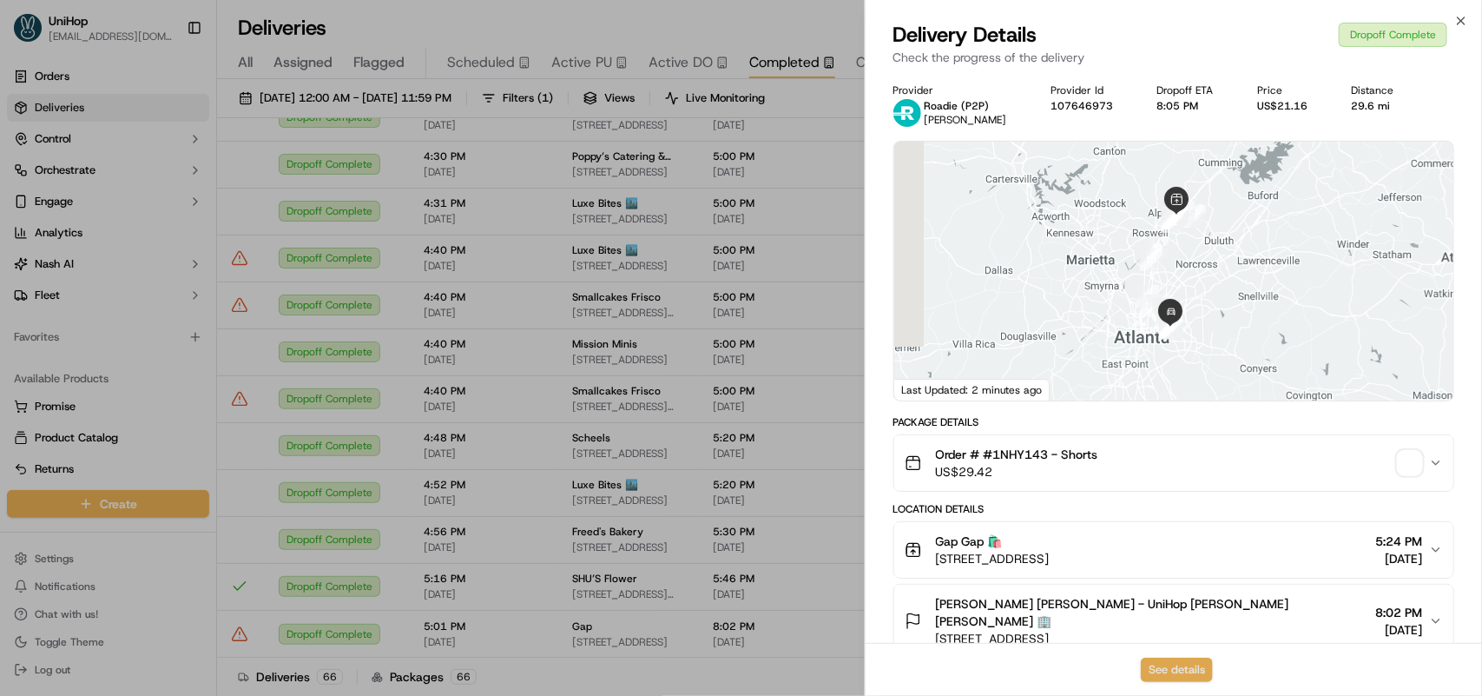
click at [1170, 675] on button "See details" at bounding box center [1177, 669] width 72 height 24
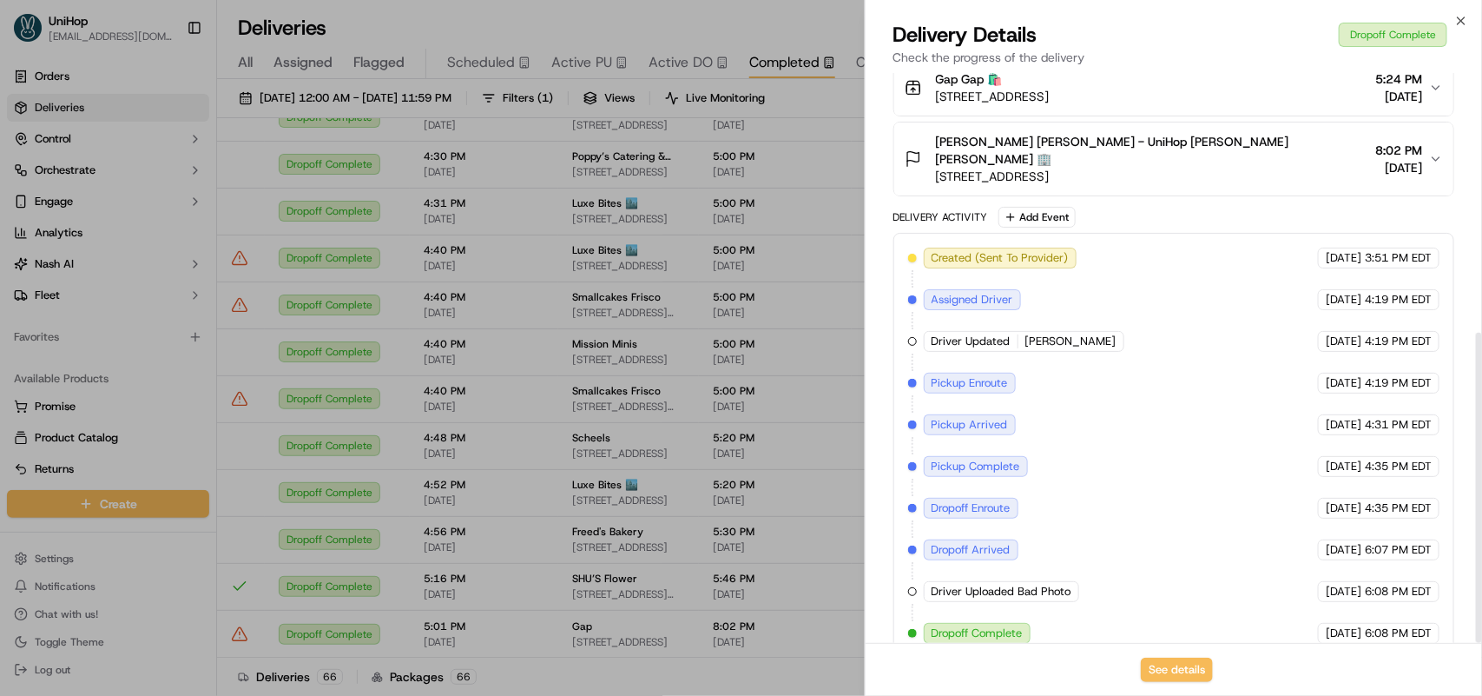
scroll to position [476, 0]
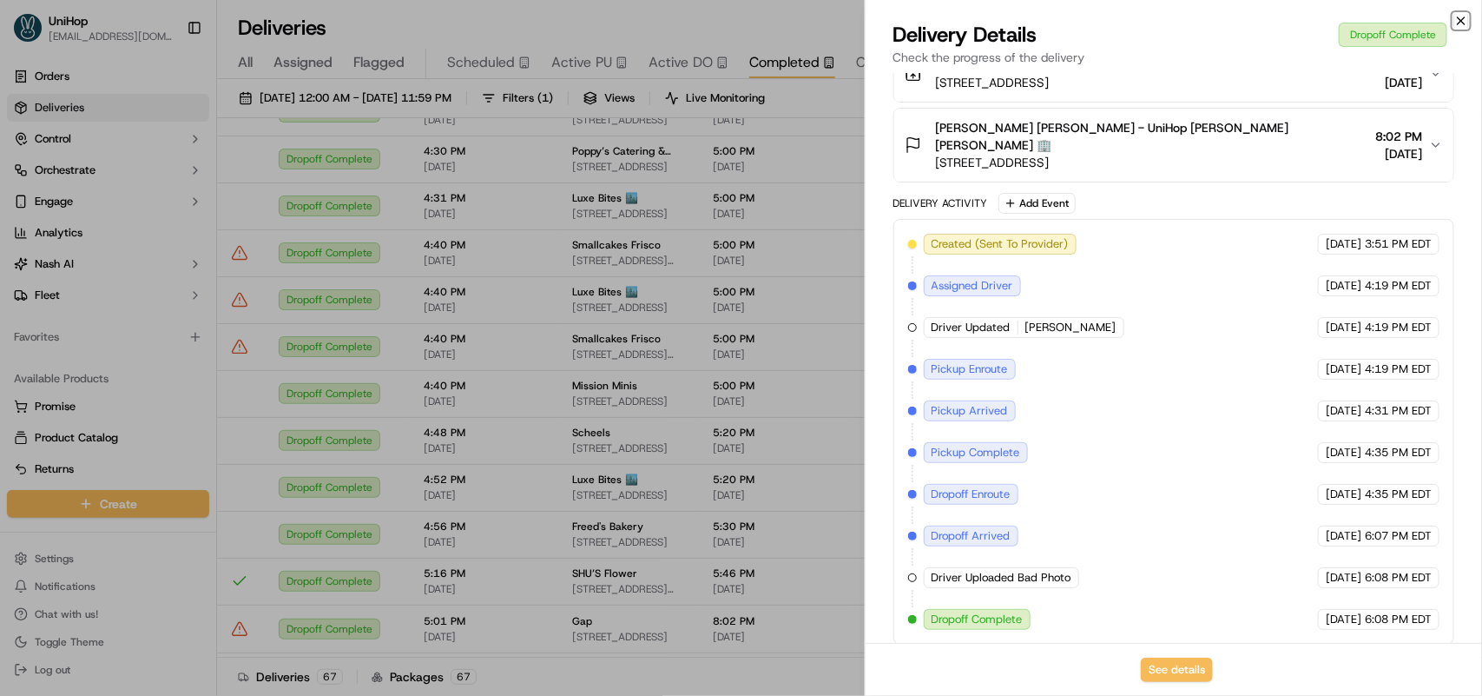
click at [1466, 14] on icon "button" at bounding box center [1462, 21] width 14 height 14
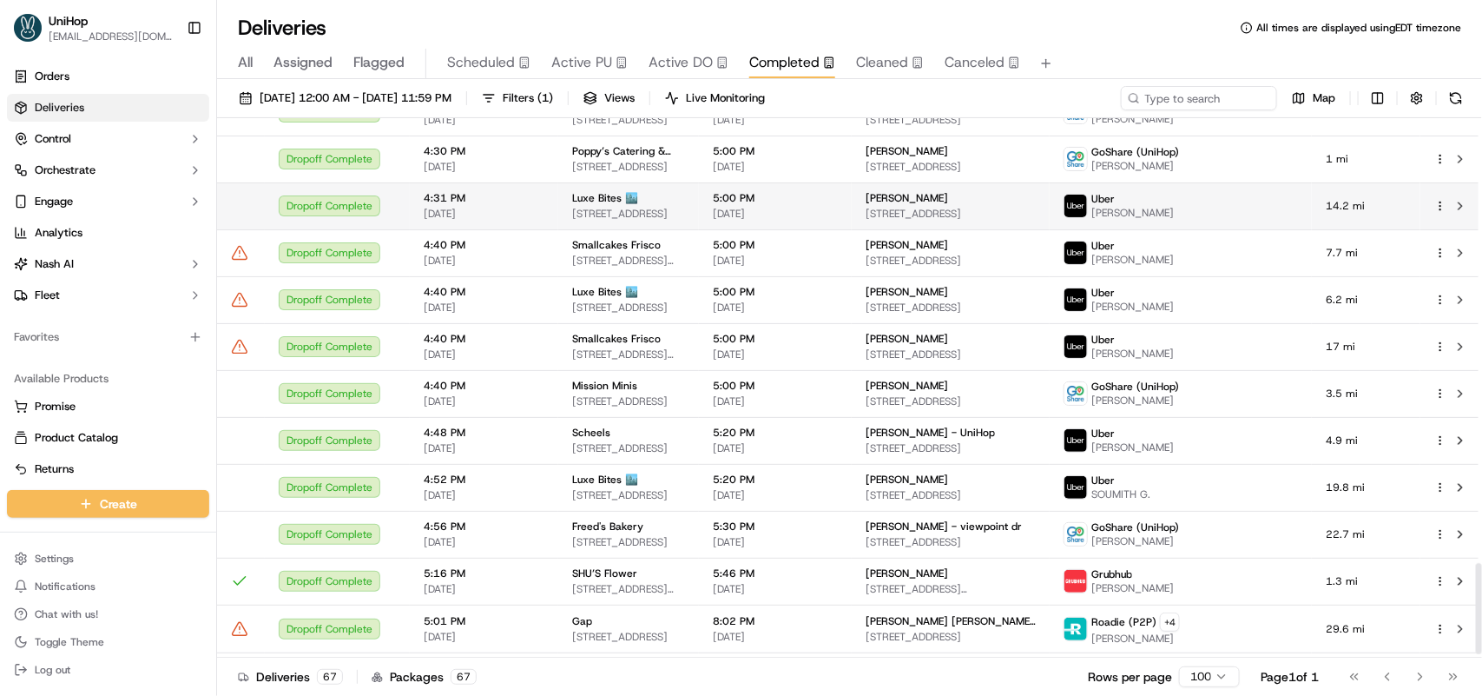
scroll to position [2653, 0]
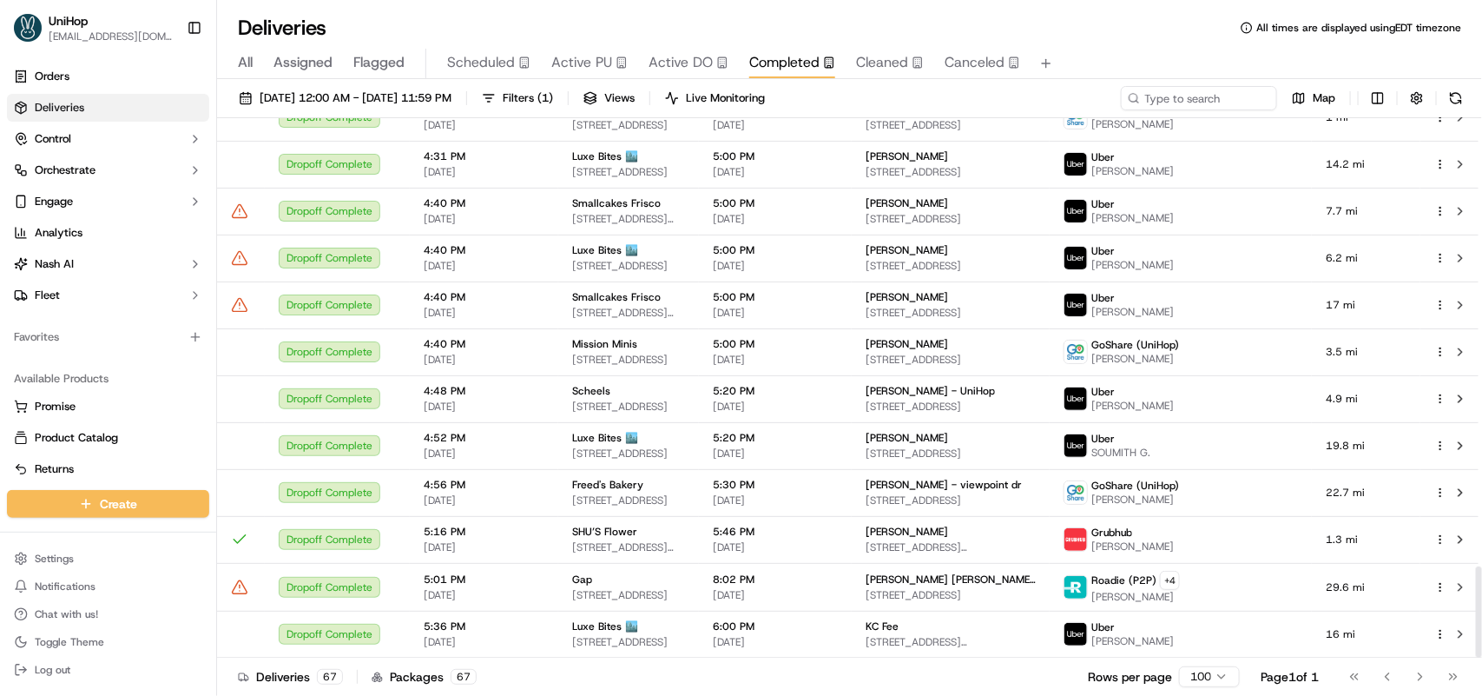
click at [500, 69] on span "Scheduled" at bounding box center [481, 62] width 68 height 21
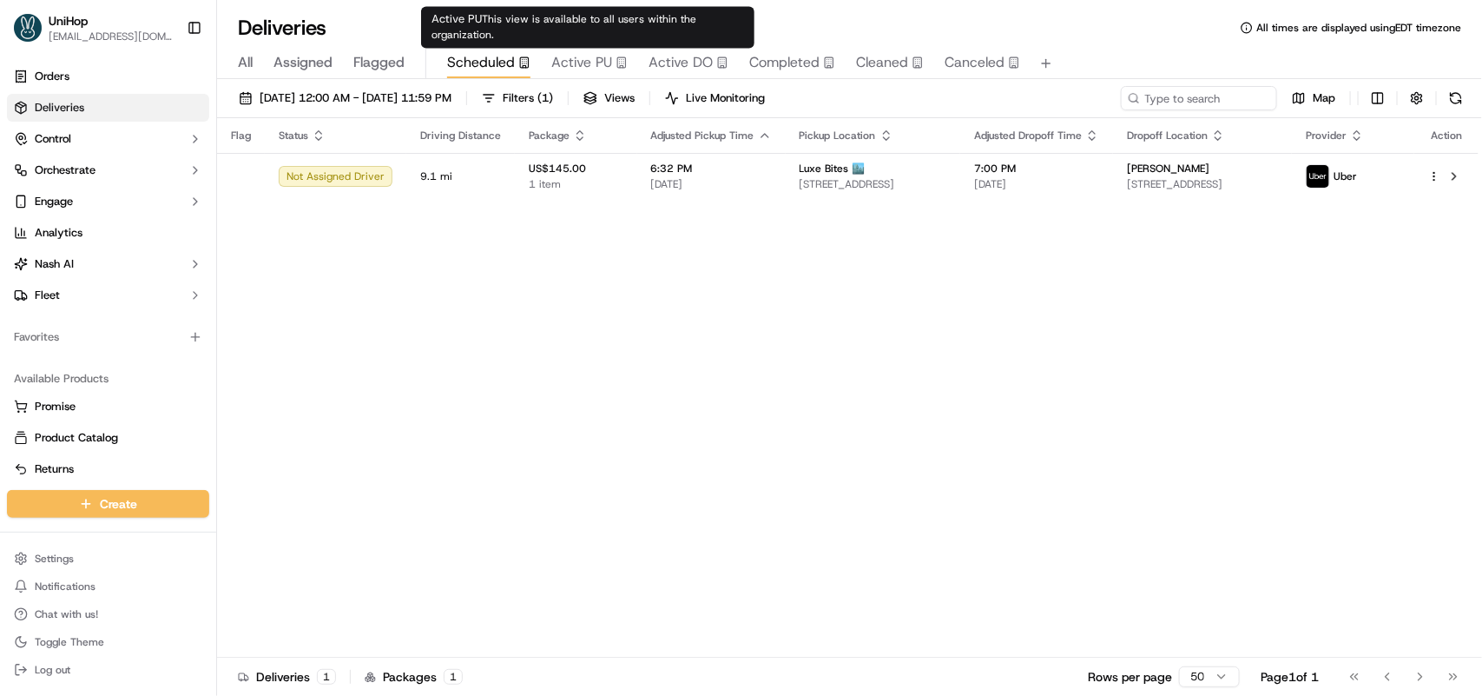
click at [591, 69] on span "Active PU" at bounding box center [581, 62] width 61 height 21
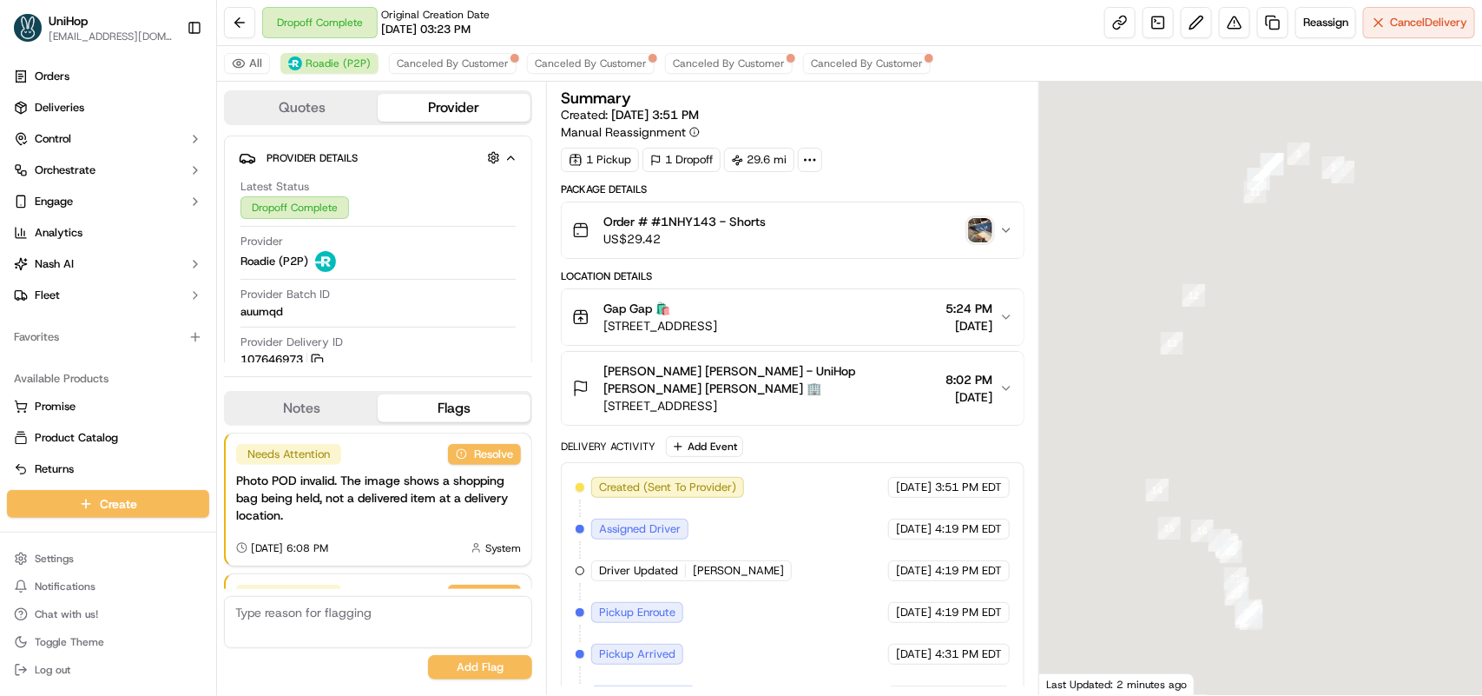
scroll to position [168, 0]
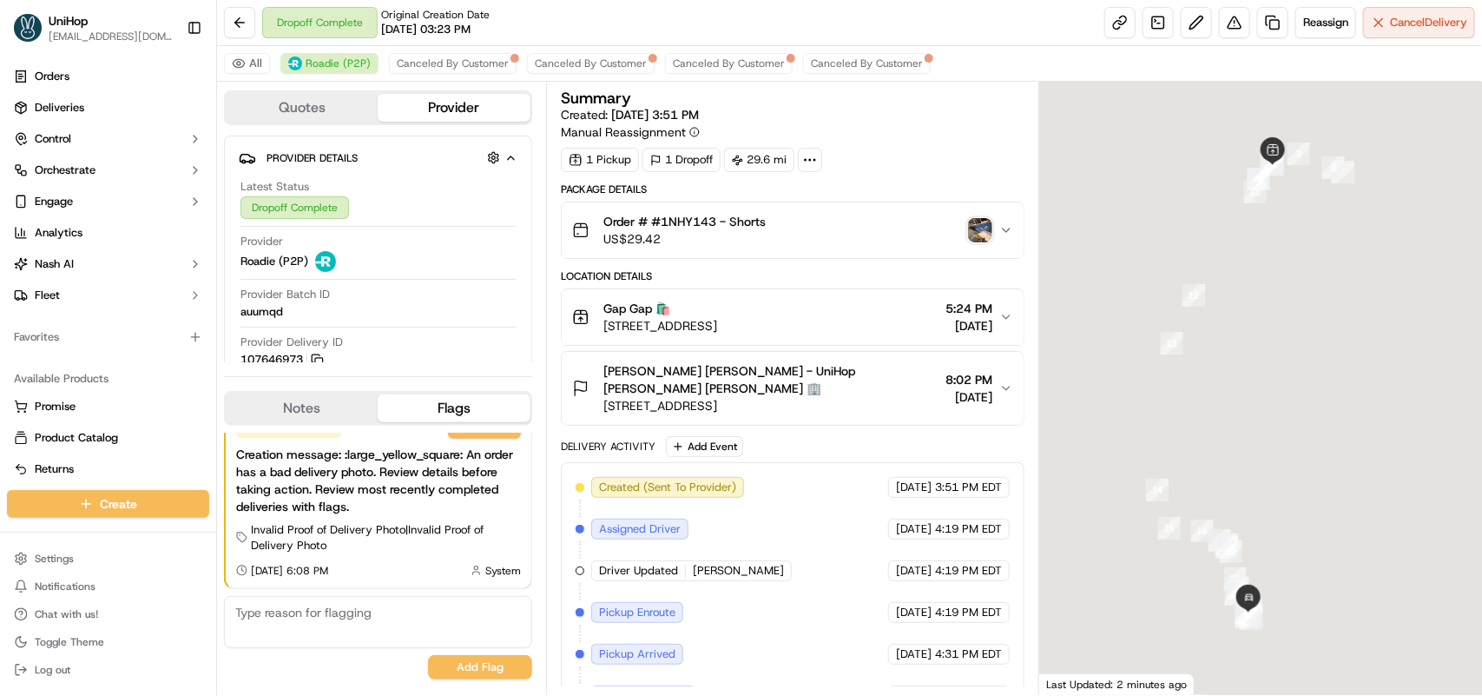
click at [971, 240] on img "button" at bounding box center [980, 230] width 24 height 24
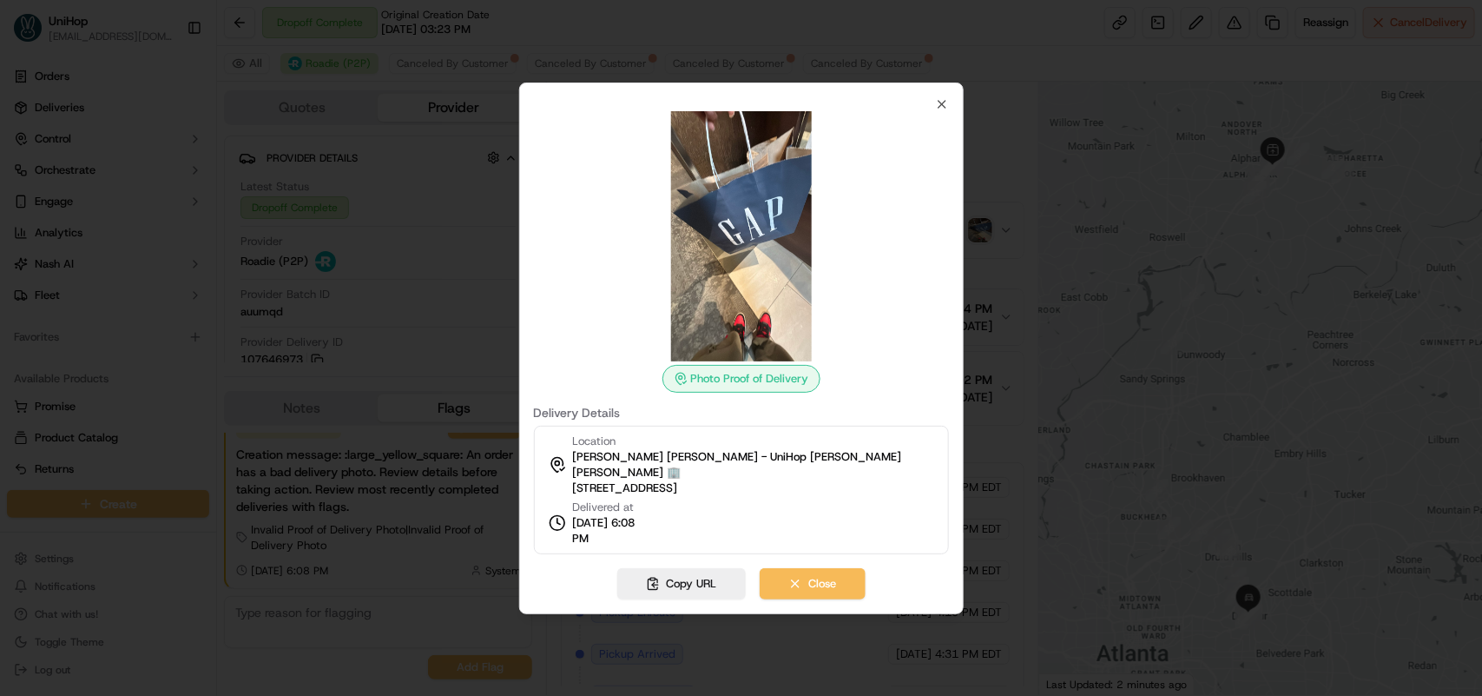
scroll to position [0, 0]
click at [938, 111] on icon "button" at bounding box center [942, 104] width 14 height 14
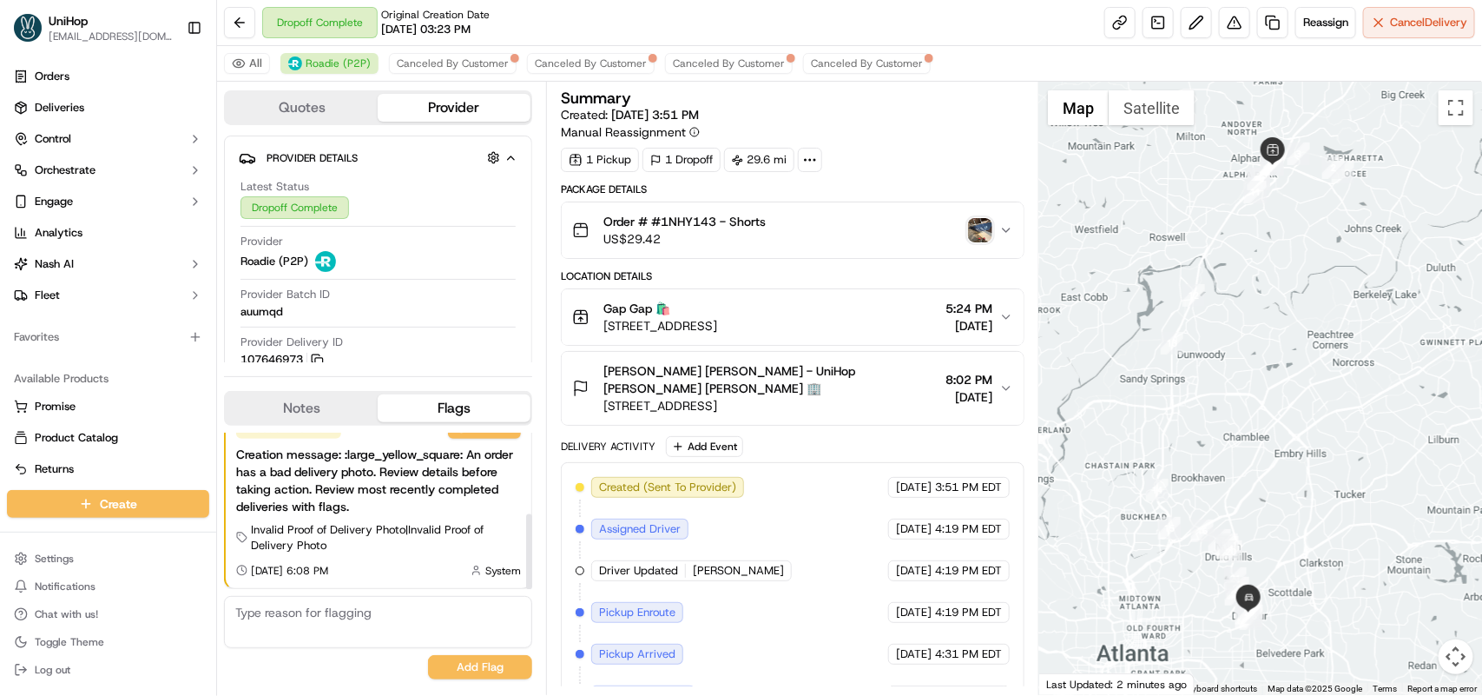
click at [311, 418] on button "Notes" at bounding box center [302, 408] width 152 height 28
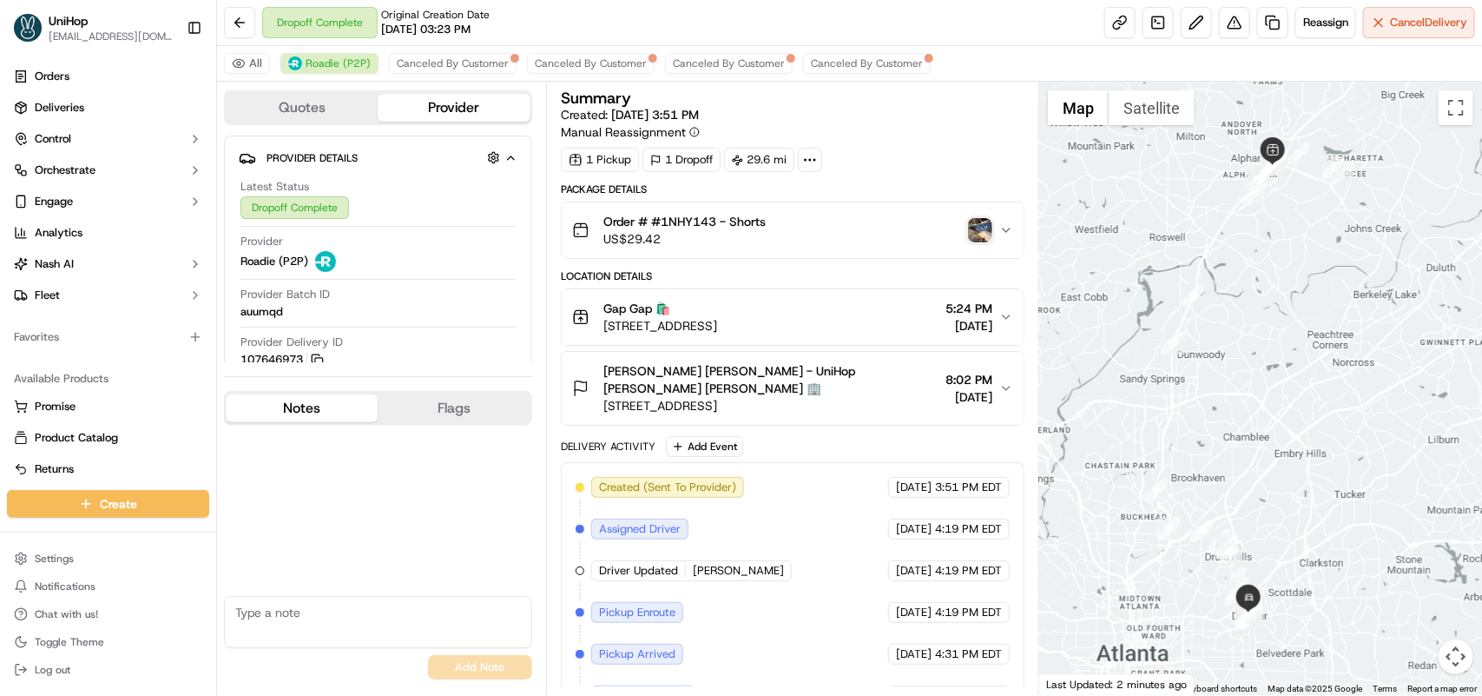
click at [971, 231] on img "button" at bounding box center [980, 230] width 24 height 24
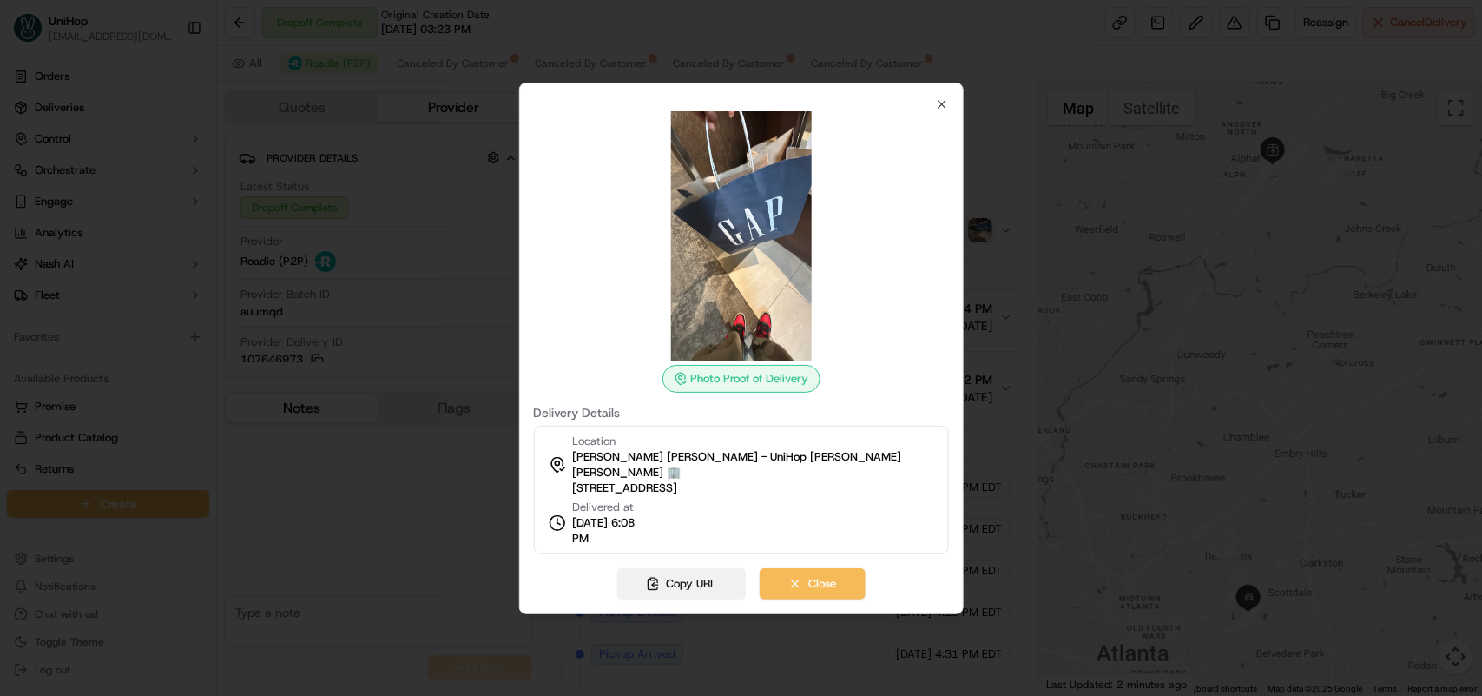
click at [713, 569] on button "Copy URL" at bounding box center [681, 583] width 129 height 31
click at [948, 104] on icon "button" at bounding box center [942, 104] width 14 height 14
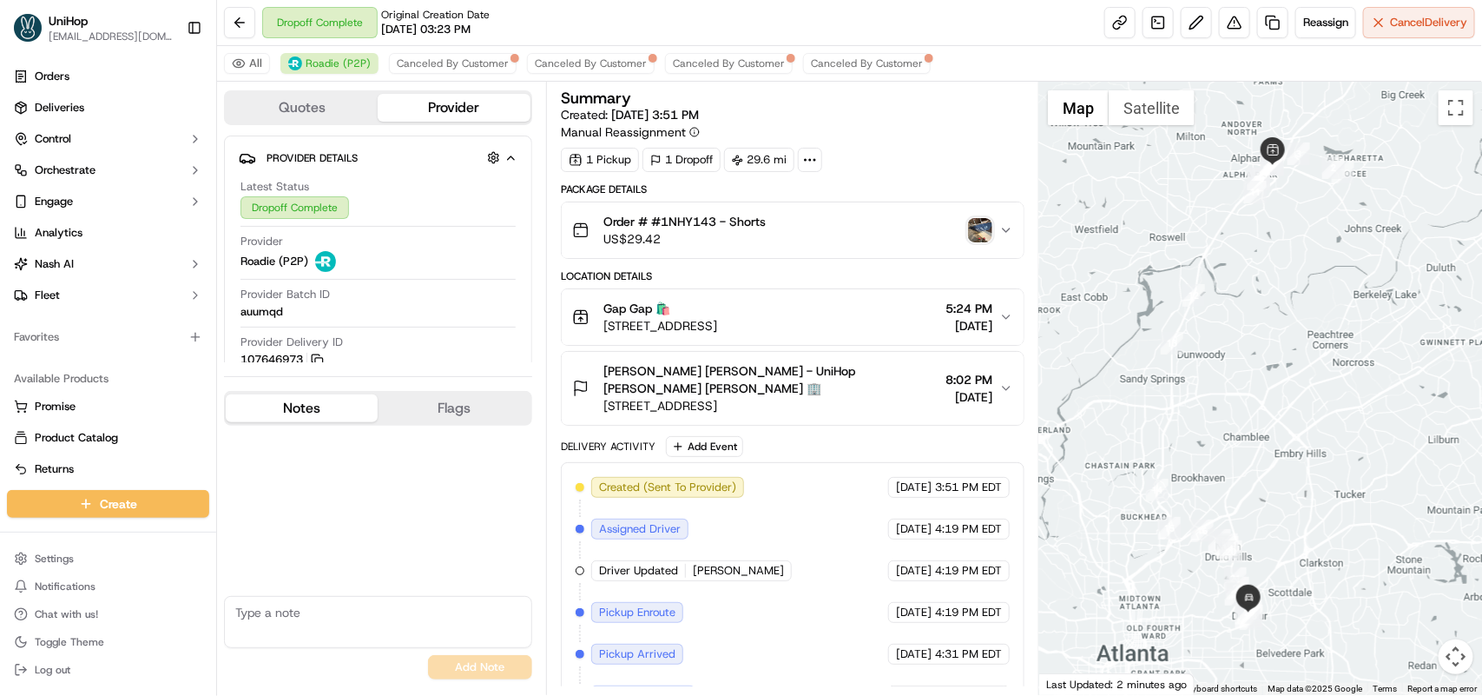
click at [314, 612] on textarea at bounding box center [378, 622] width 308 height 52
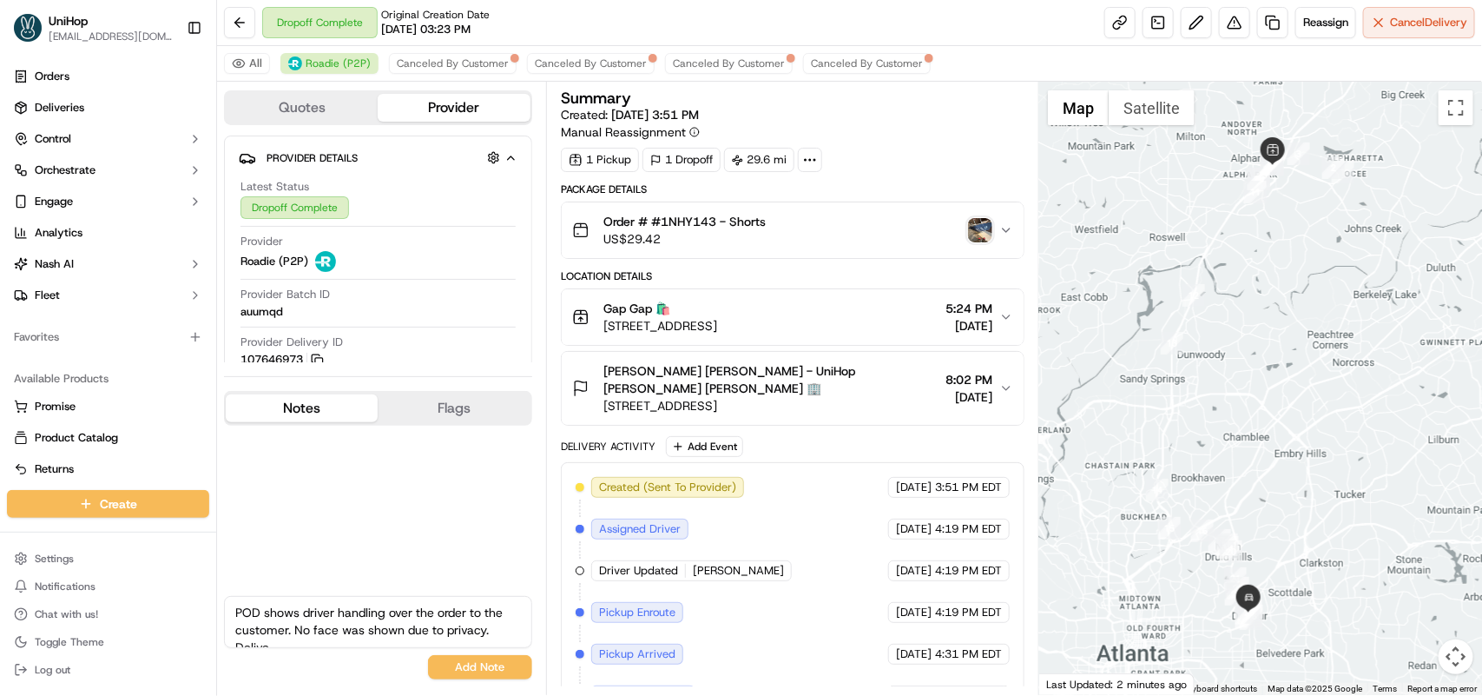
scroll to position [9, 0]
type textarea "POD shows driver handling over the order to the customer. No face was shown due…"
click at [473, 671] on button "Add Note" at bounding box center [480, 667] width 104 height 24
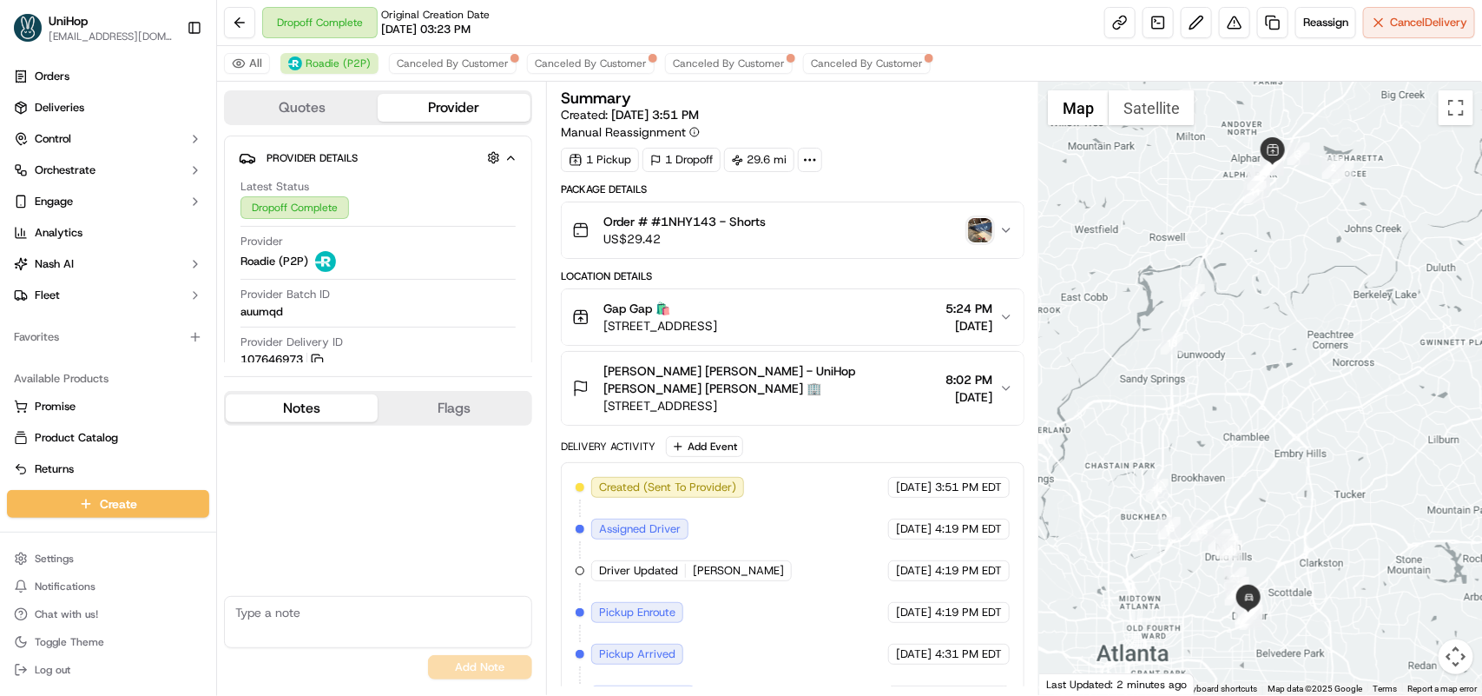
scroll to position [0, 0]
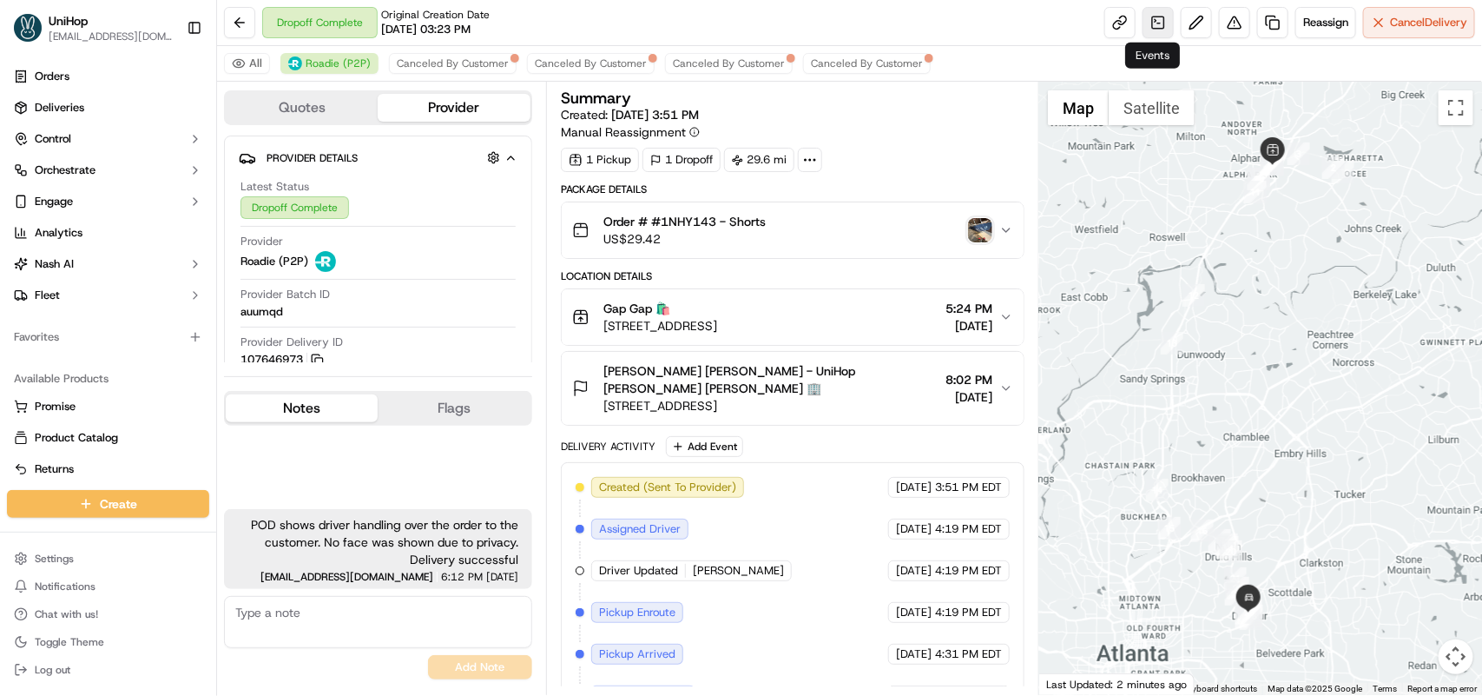
click at [1148, 27] on link at bounding box center [1158, 22] width 31 height 31
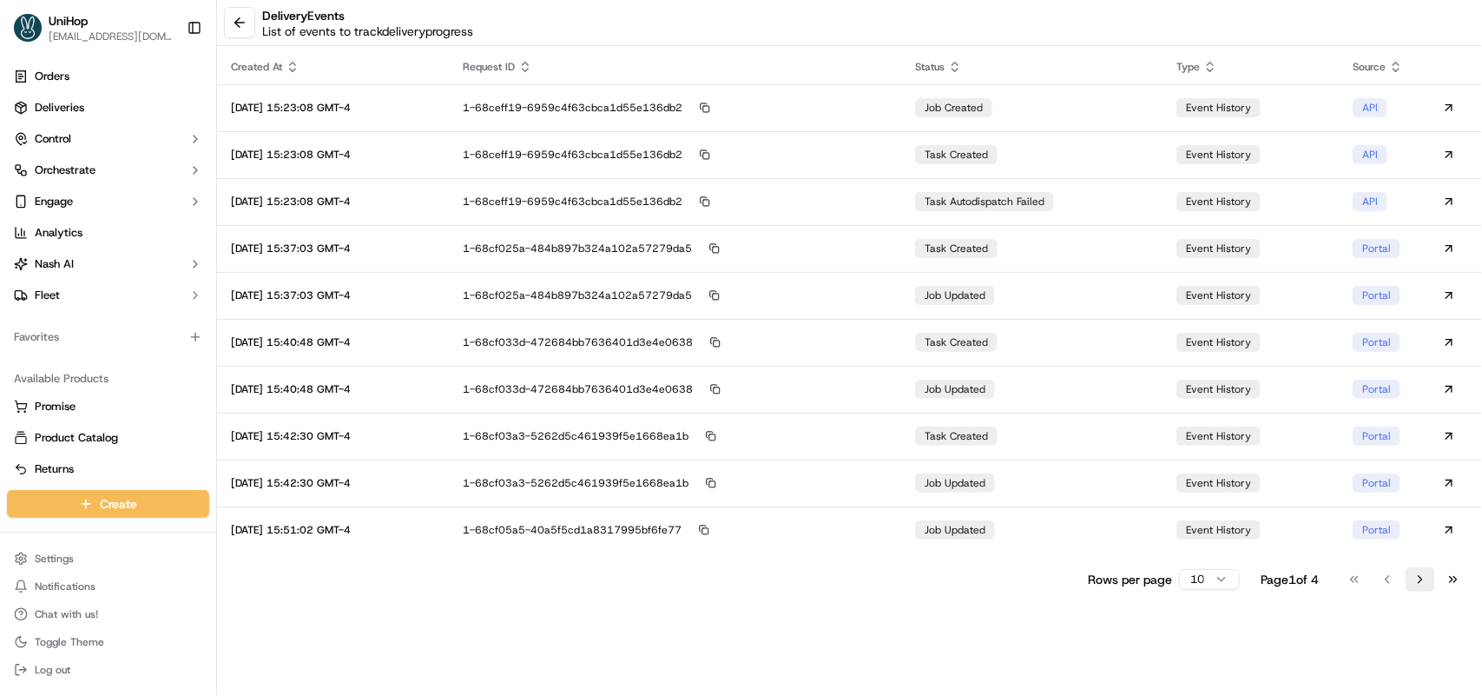
click at [1413, 576] on button "Go to next page" at bounding box center [1421, 579] width 30 height 24
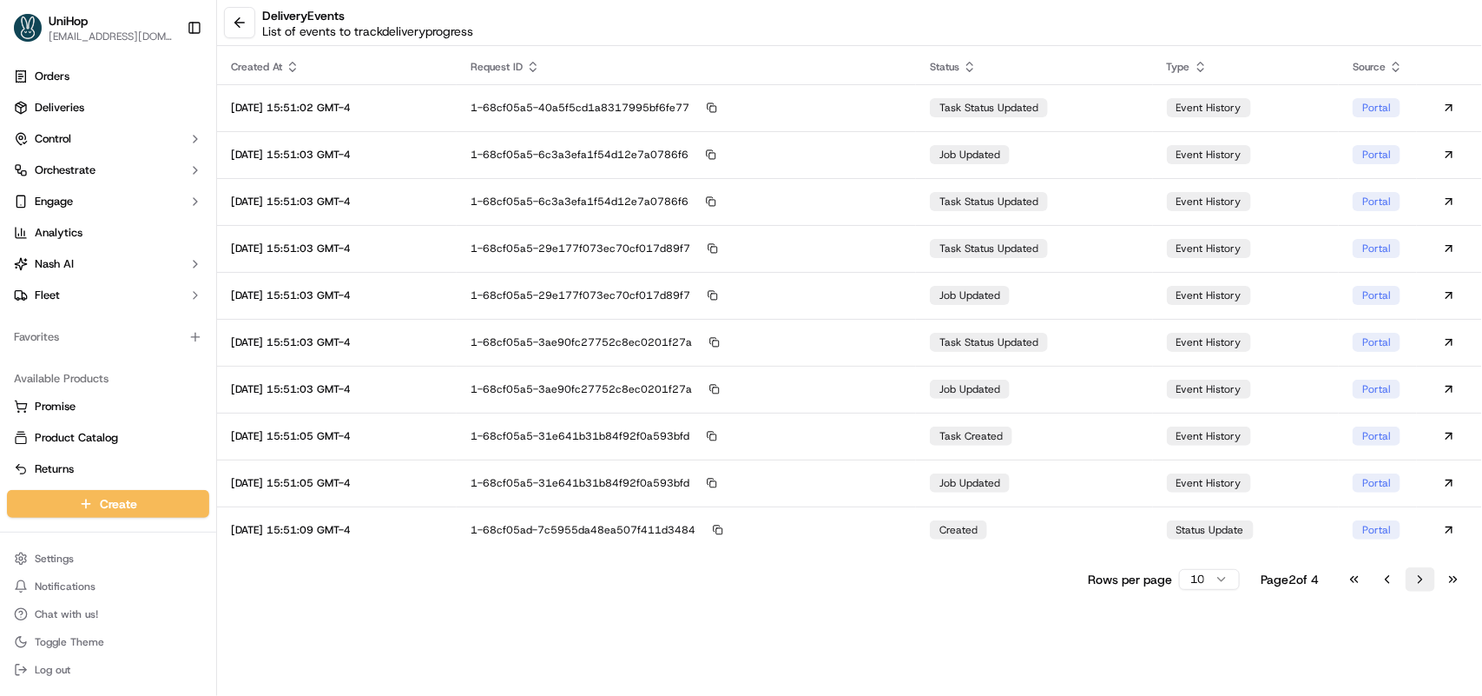
click at [1413, 576] on button "Go to next page" at bounding box center [1421, 579] width 30 height 24
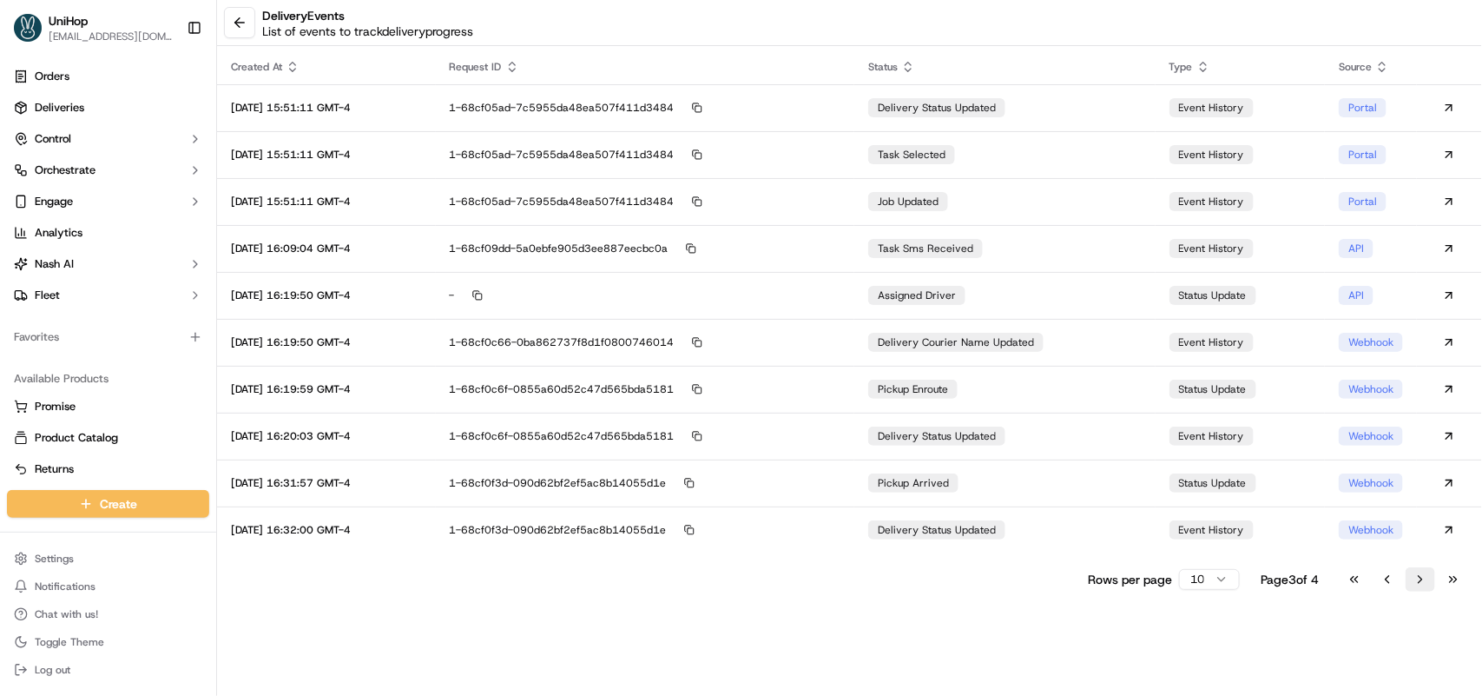
click at [1413, 576] on button "Go to next page" at bounding box center [1421, 579] width 30 height 24
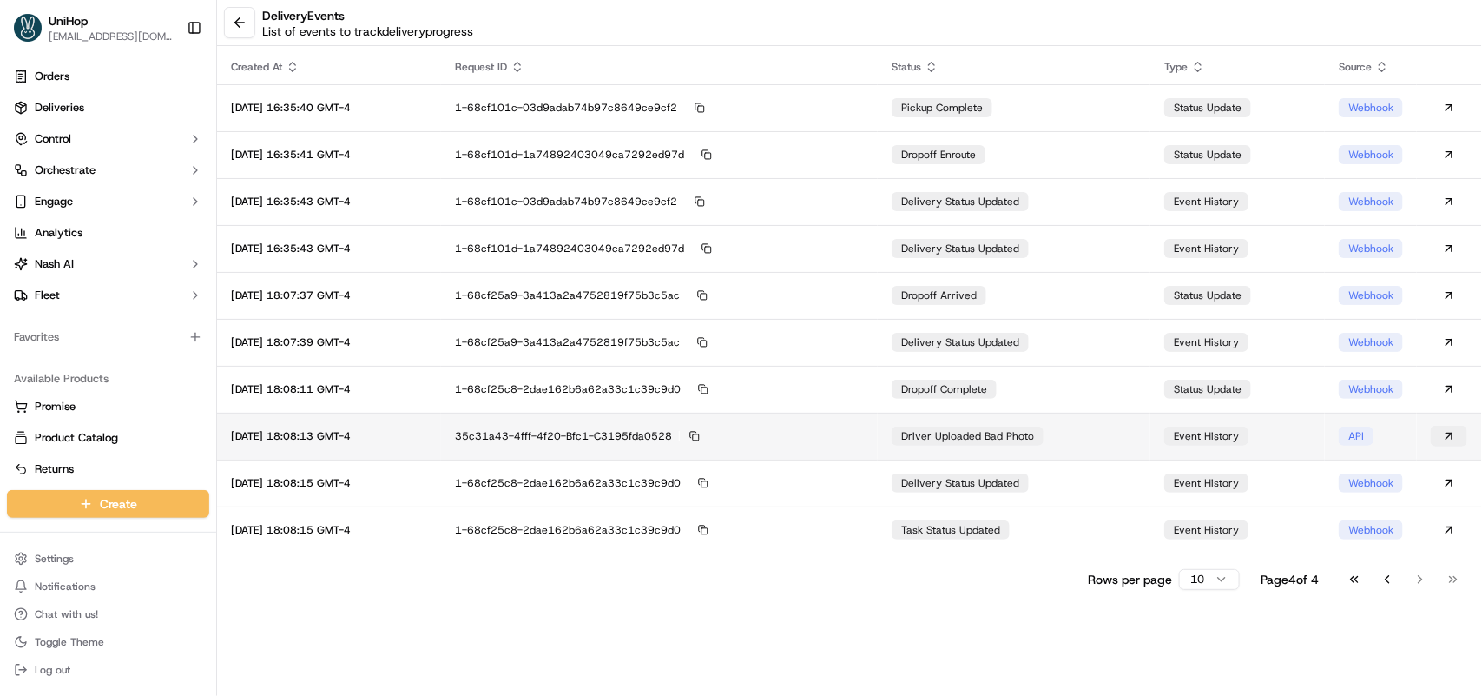
click at [1448, 434] on button at bounding box center [1449, 436] width 36 height 21
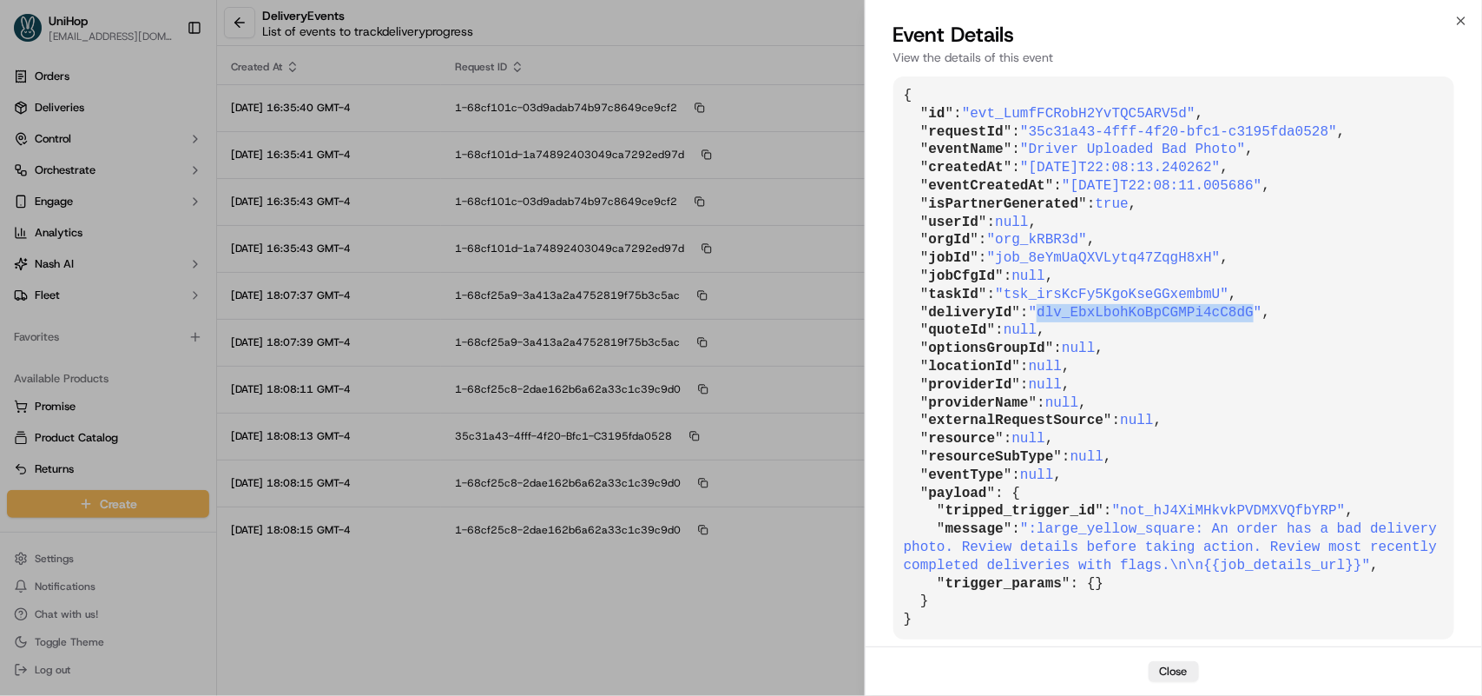
drag, startPoint x: 1035, startPoint y: 311, endPoint x: 1233, endPoint y: 315, distance: 198.0
click at [1233, 315] on span ""dlv_EbxLbohKoBpCGMPi4cC8dG"" at bounding box center [1146, 313] width 234 height 16
copy span "dlv_EbxLbohKoBpCGMPi4cC8dG"
